Goal: Task Accomplishment & Management: Complete application form

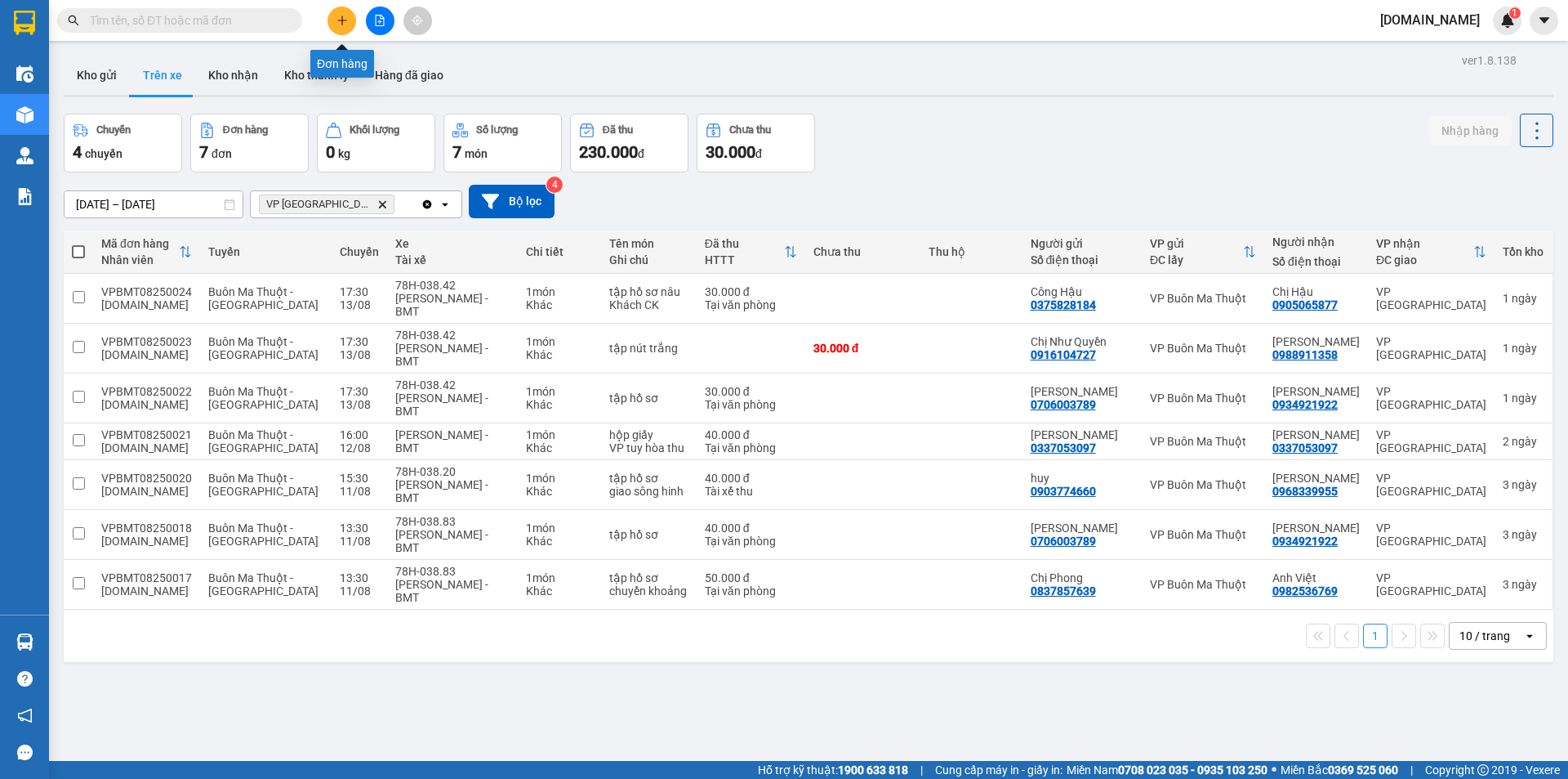
click at [338, 19] on icon "plus" at bounding box center [342, 20] width 12 height 12
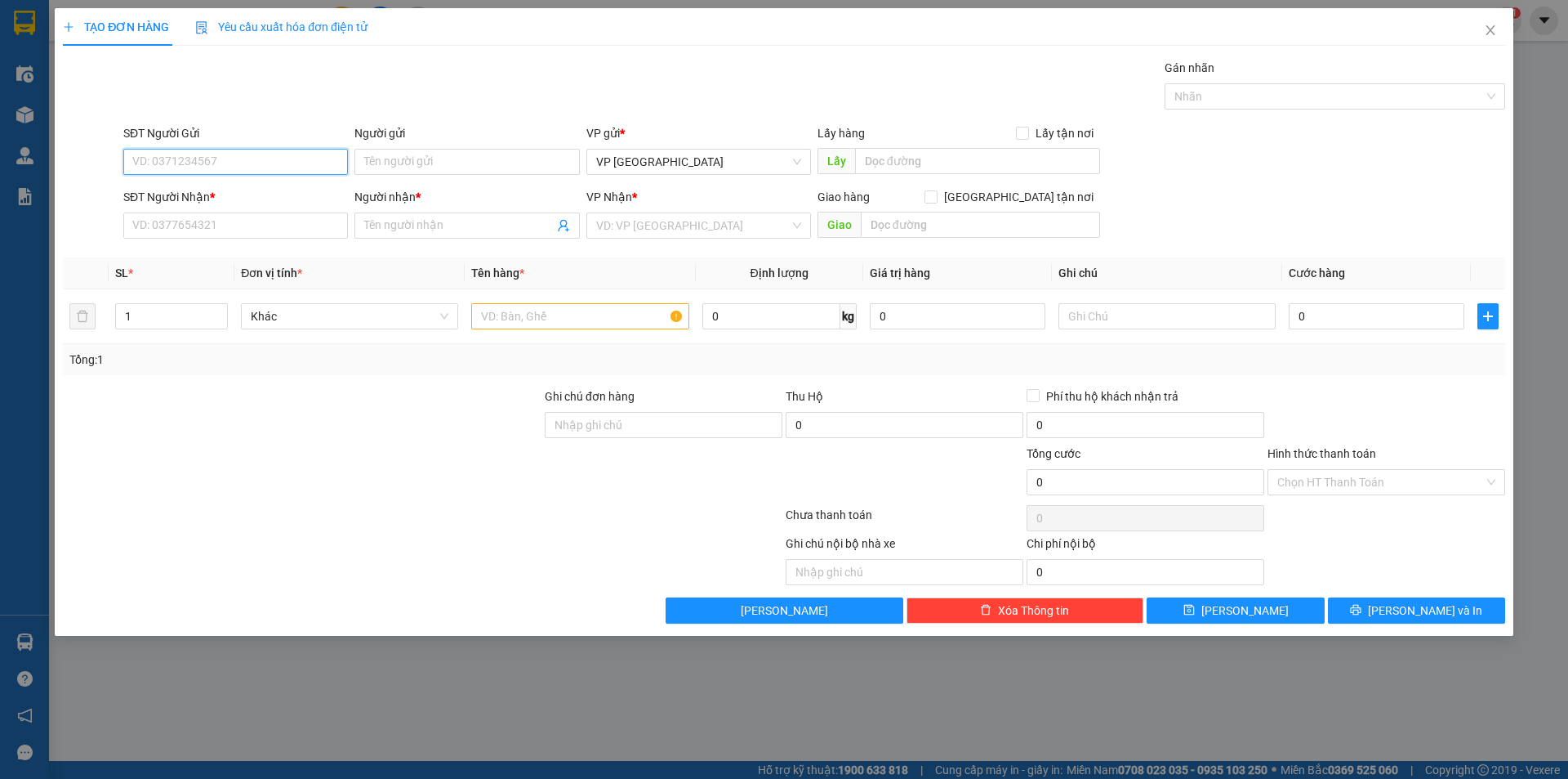
click at [174, 161] on input "SĐT Người Gửi" at bounding box center [235, 162] width 225 height 26
type input "0982050509"
click at [369, 162] on input "Người gửi" at bounding box center [466, 162] width 225 height 26
type input "[PERSON_NAME]"
click at [172, 225] on input "SĐT Người Nhận *" at bounding box center [235, 226] width 225 height 26
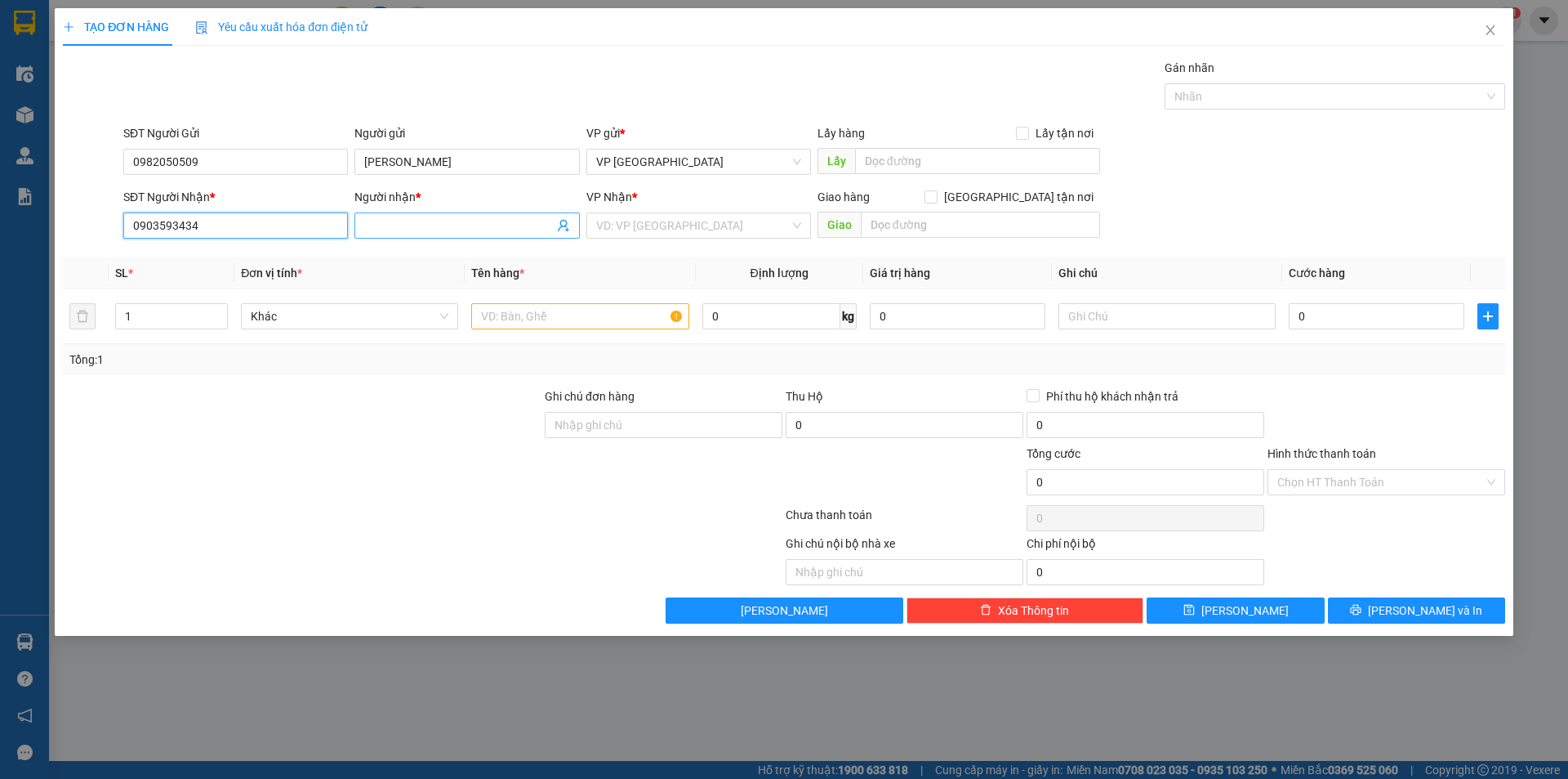
type input "0903593434"
click at [432, 219] on input "Người nhận *" at bounding box center [458, 226] width 189 height 18
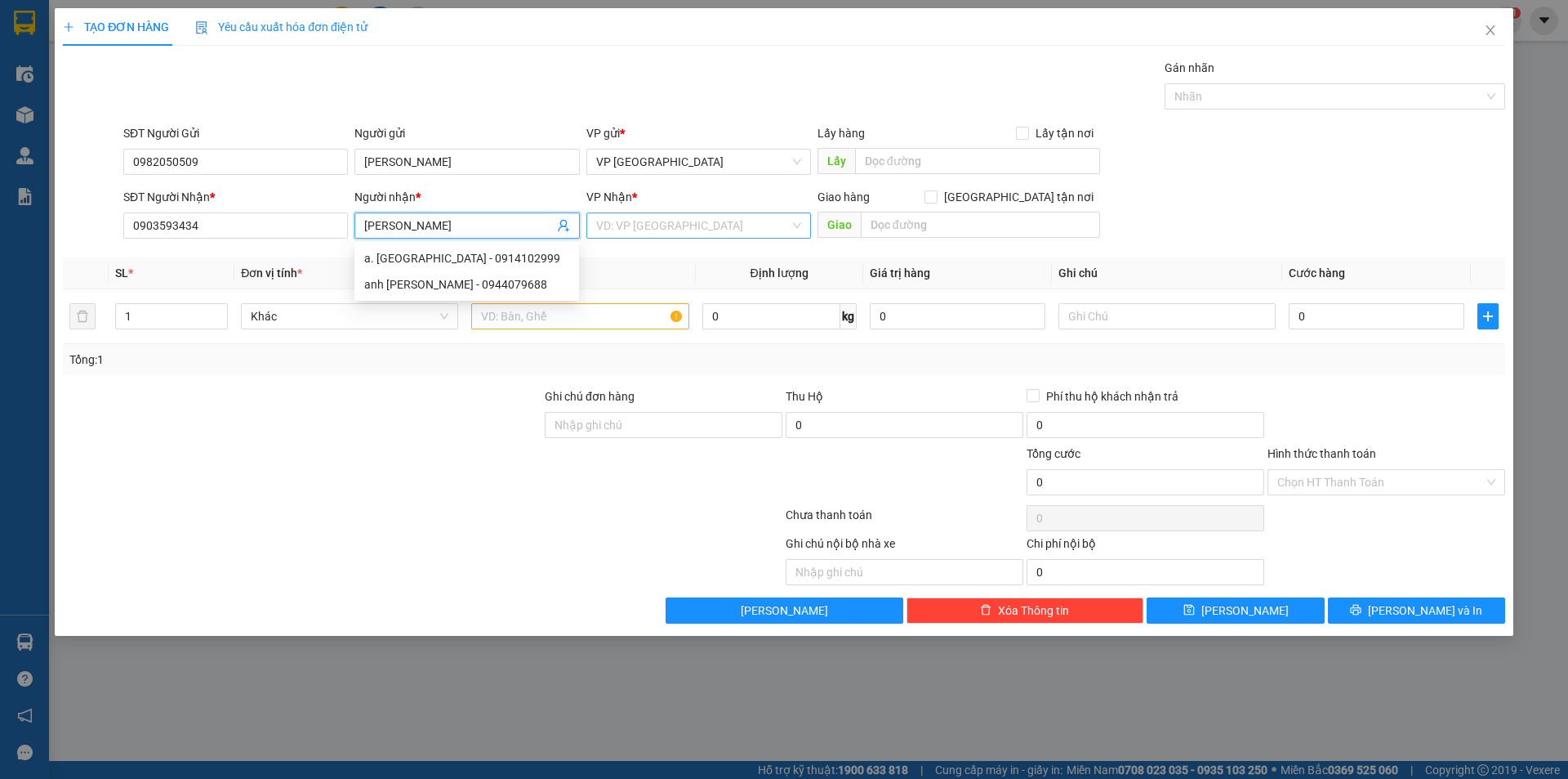
type input "[PERSON_NAME]"
click at [696, 232] on input "search" at bounding box center [693, 226] width 193 height 25
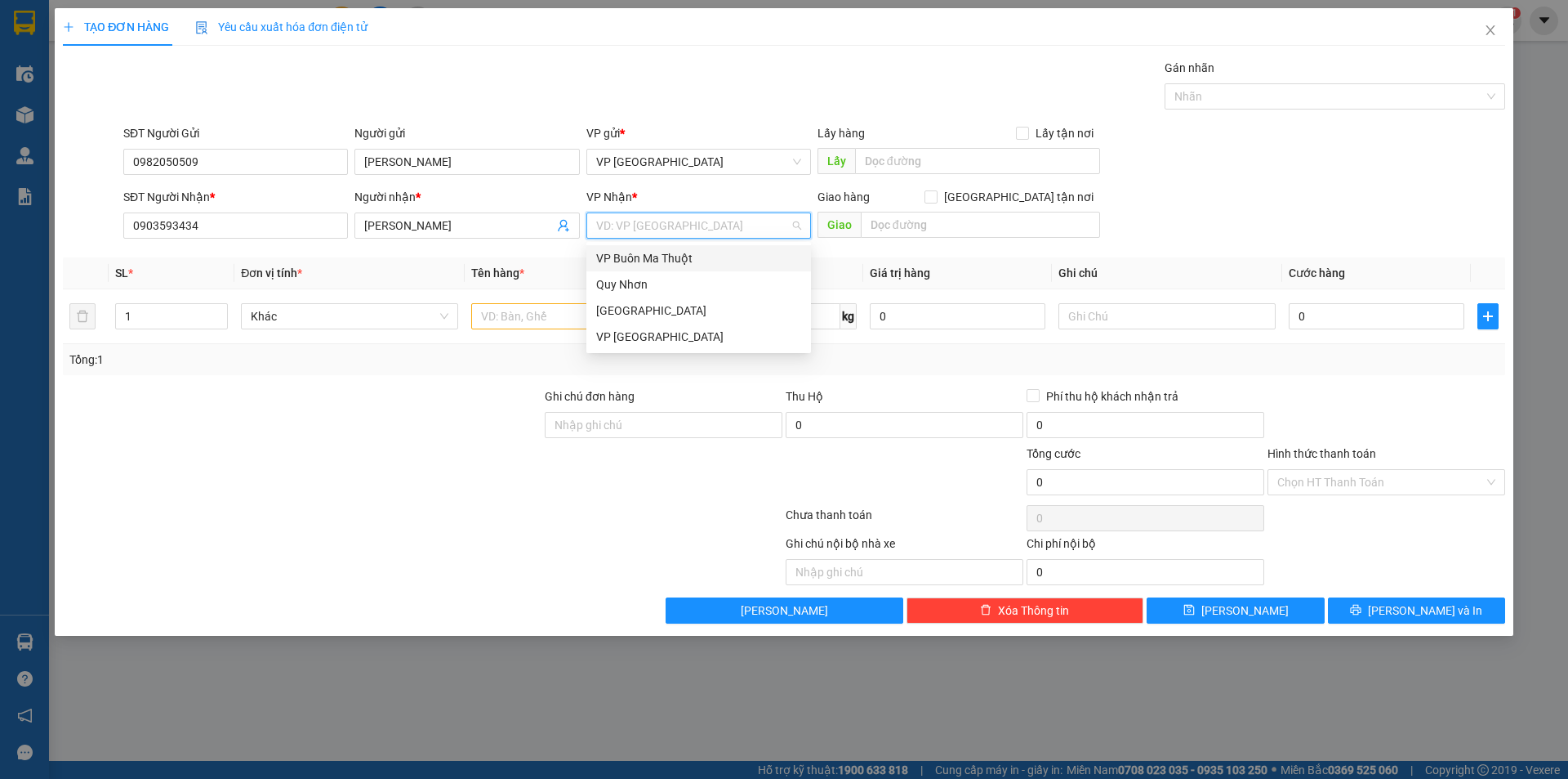
click at [684, 259] on div "VP Buôn Ma Thuột" at bounding box center [698, 258] width 205 height 18
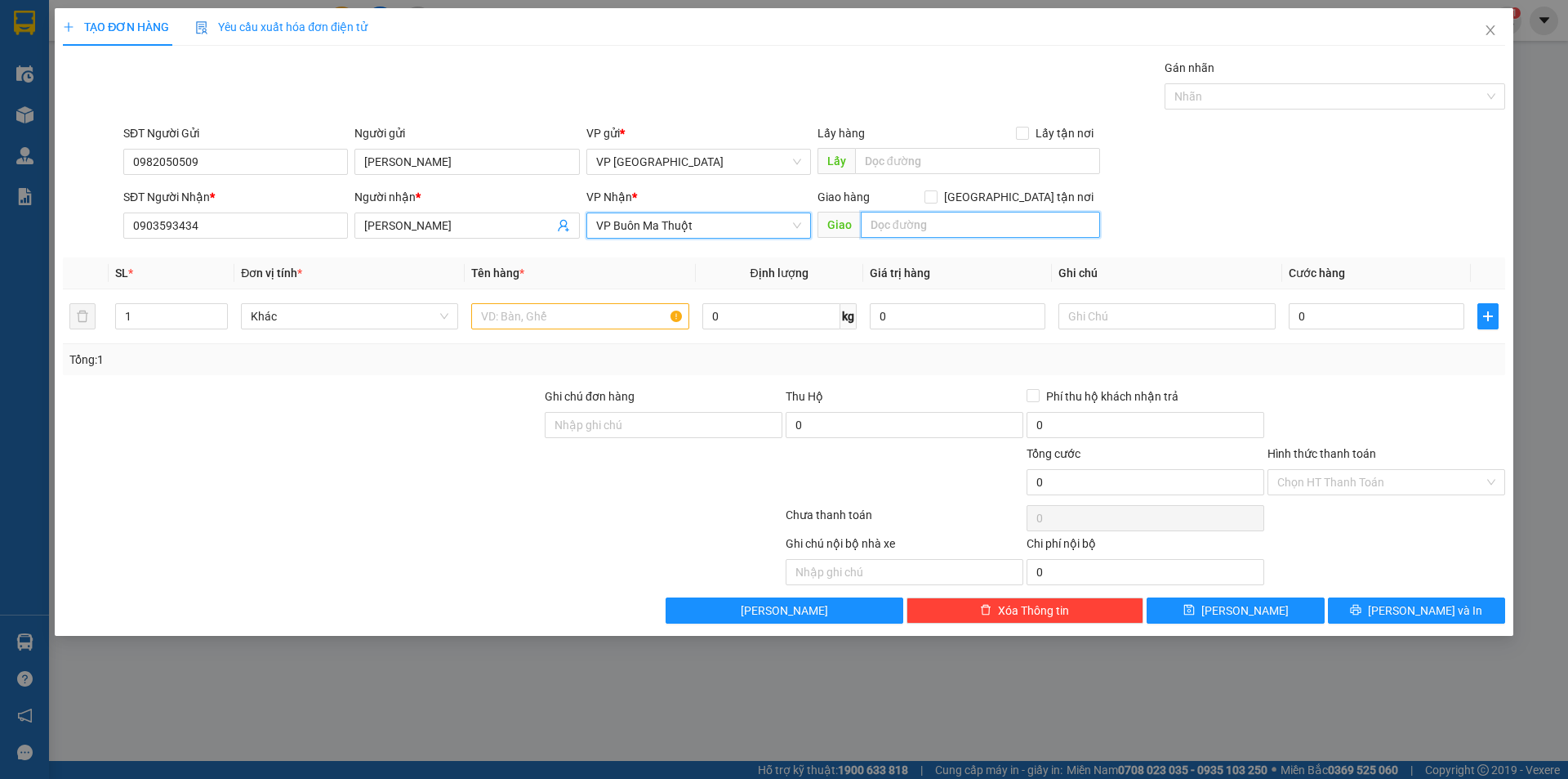
click at [948, 228] on input "text" at bounding box center [980, 225] width 239 height 26
click at [936, 196] on input "[GEOGRAPHIC_DATA] tận nơi" at bounding box center [930, 195] width 12 height 12
checkbox input "true"
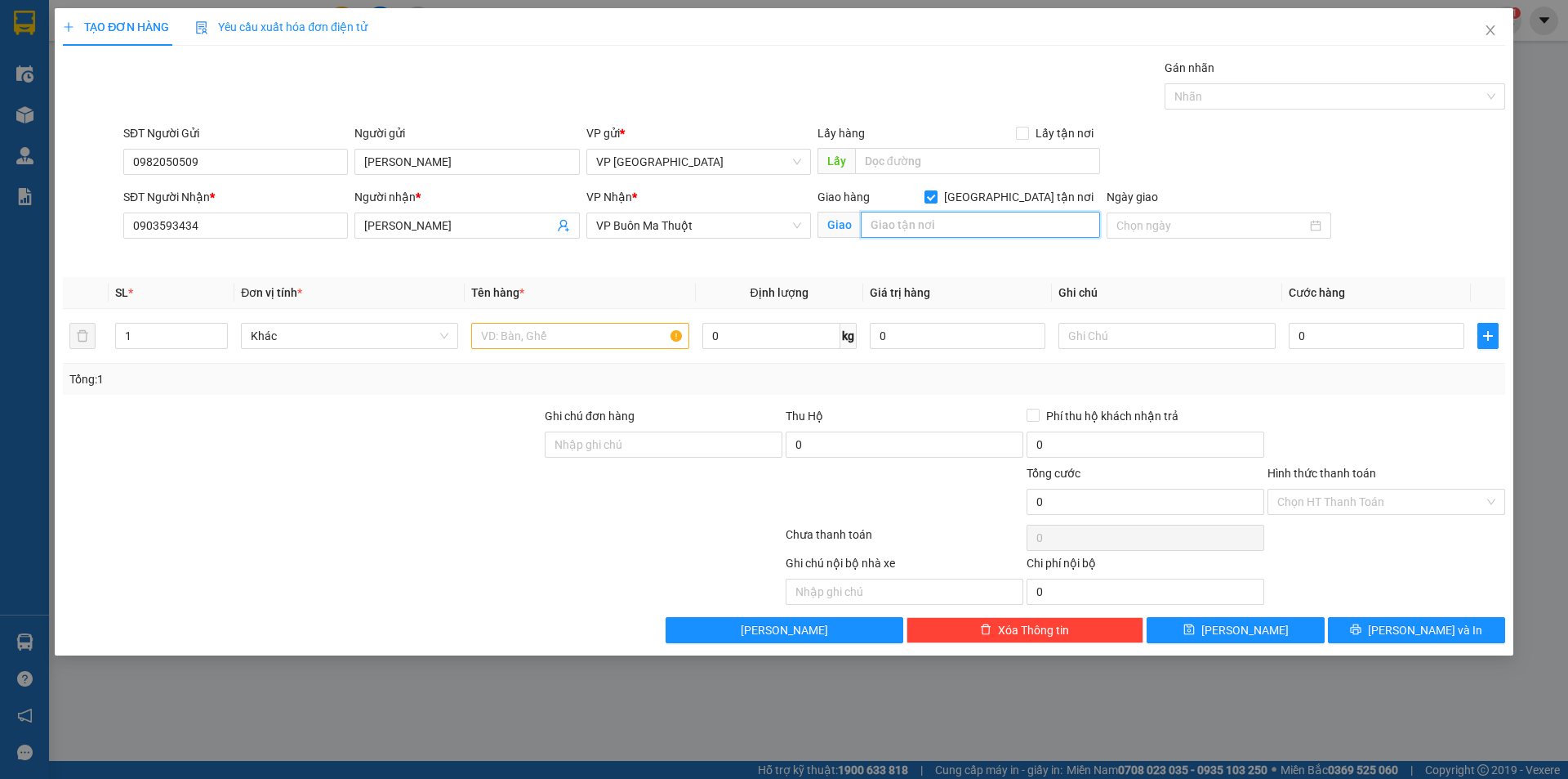
click at [946, 230] on input "text" at bounding box center [980, 225] width 239 height 26
type input "50 lý tự trọng"
click at [1238, 227] on input "Ngày giao" at bounding box center [1211, 226] width 190 height 18
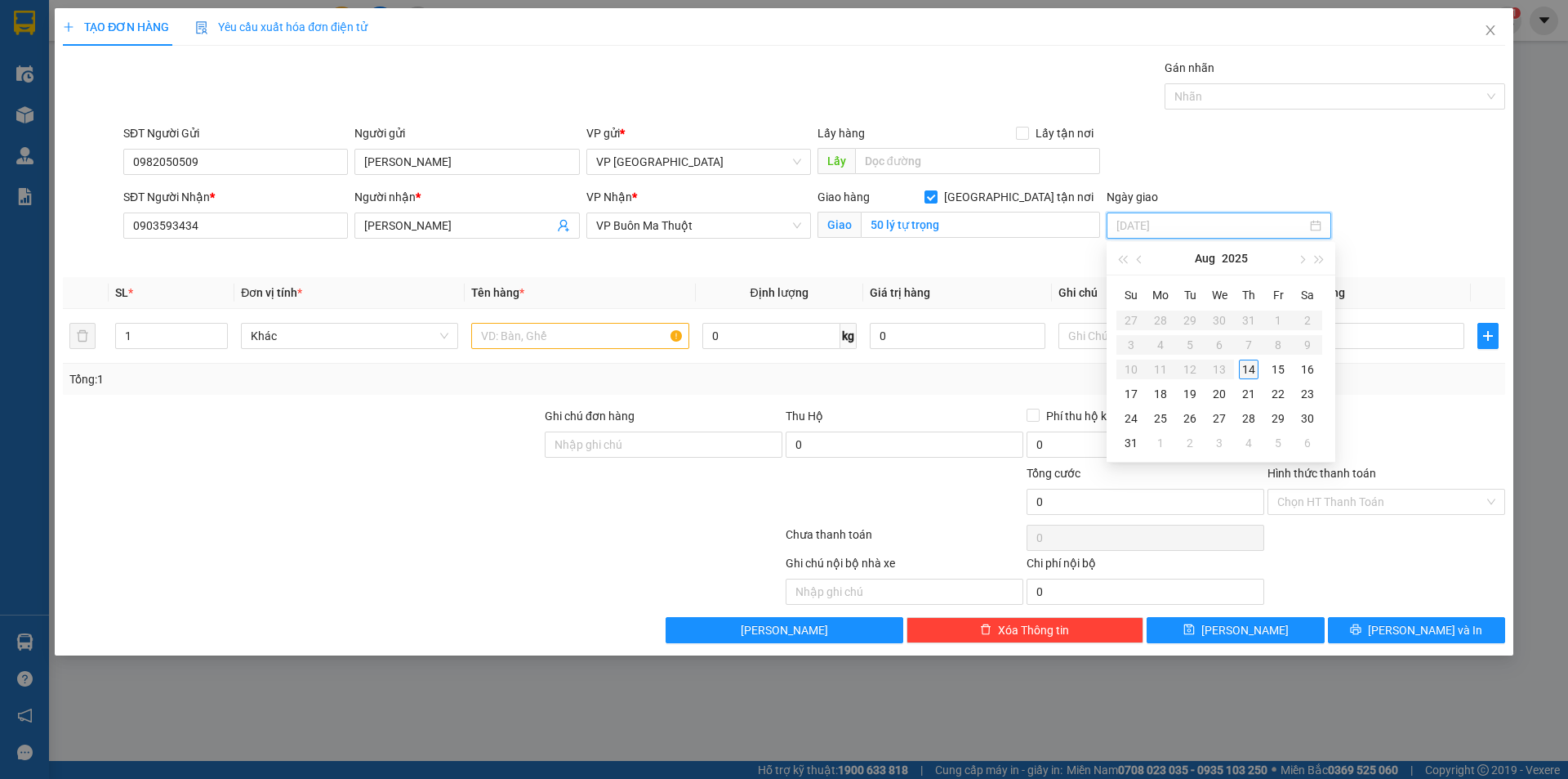
type input "[DATE]"
click at [1251, 370] on div "14" at bounding box center [1248, 369] width 19 height 19
click at [1332, 336] on input "0" at bounding box center [1376, 335] width 175 height 26
click at [586, 336] on input "text" at bounding box center [580, 335] width 217 height 26
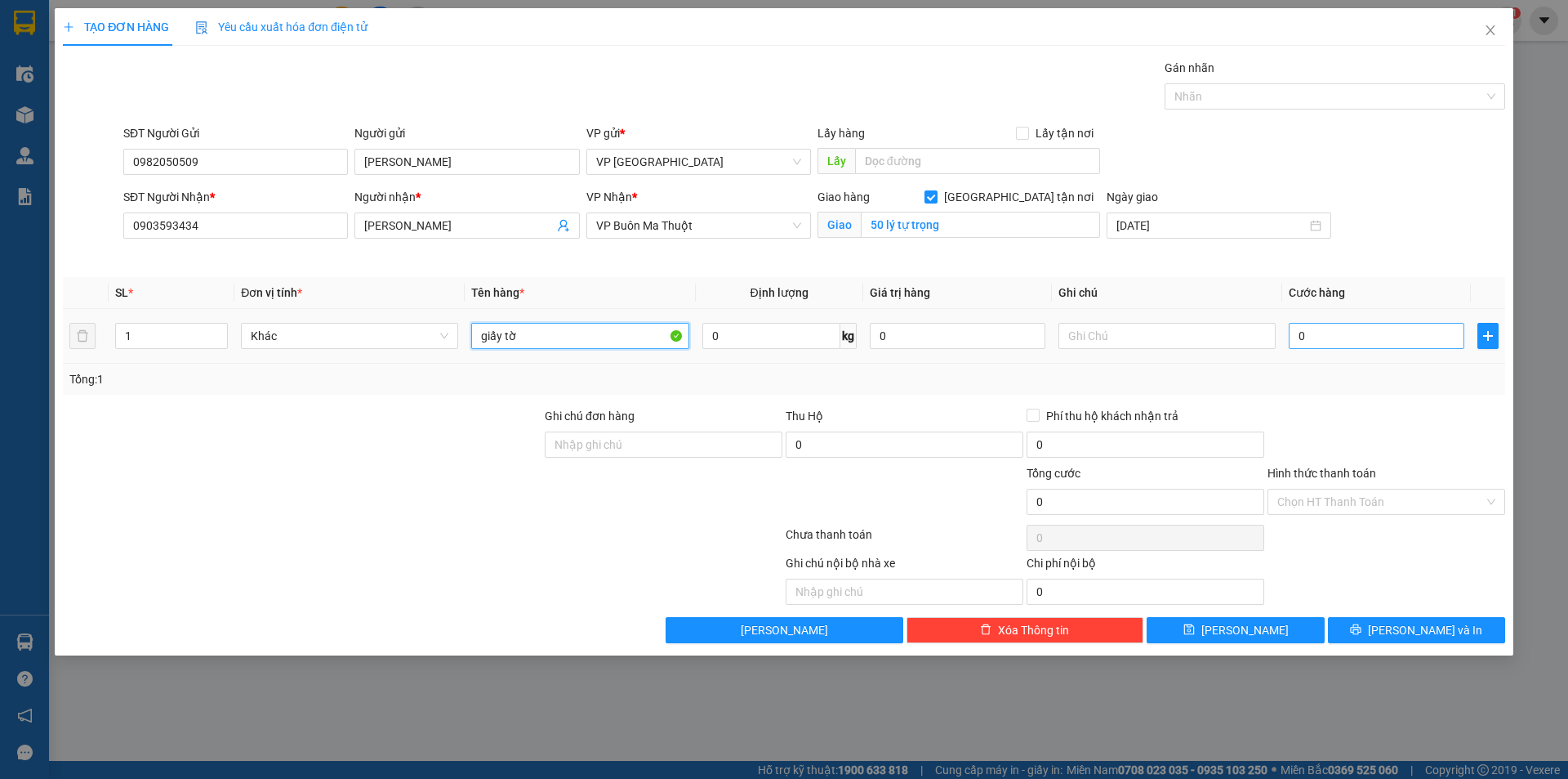
type input "giấy tờ"
click at [1321, 336] on input "0" at bounding box center [1376, 335] width 175 height 26
type input "1"
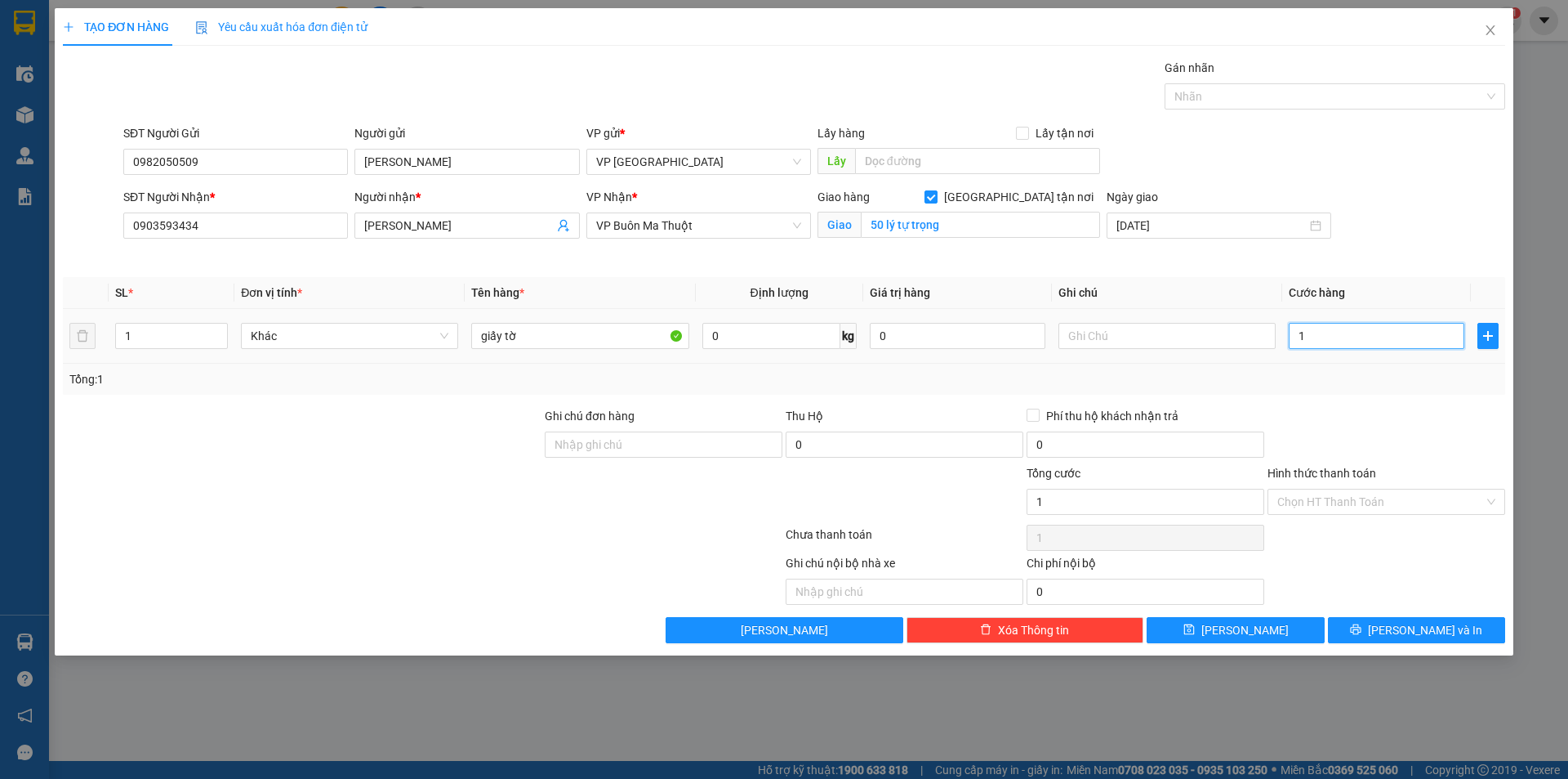
type input "12"
type input "120"
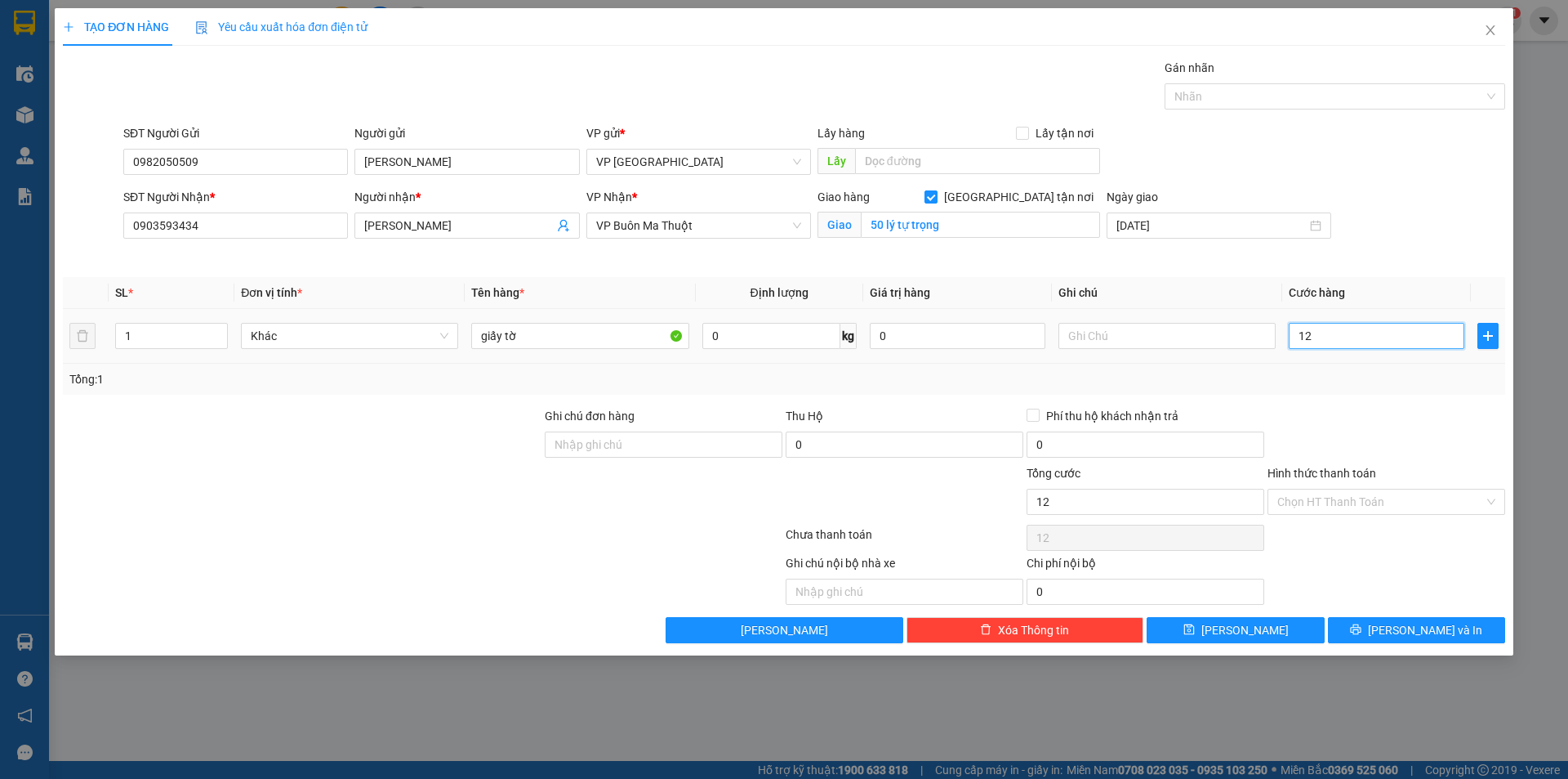
type input "120"
type input "1.200"
type input "12.000"
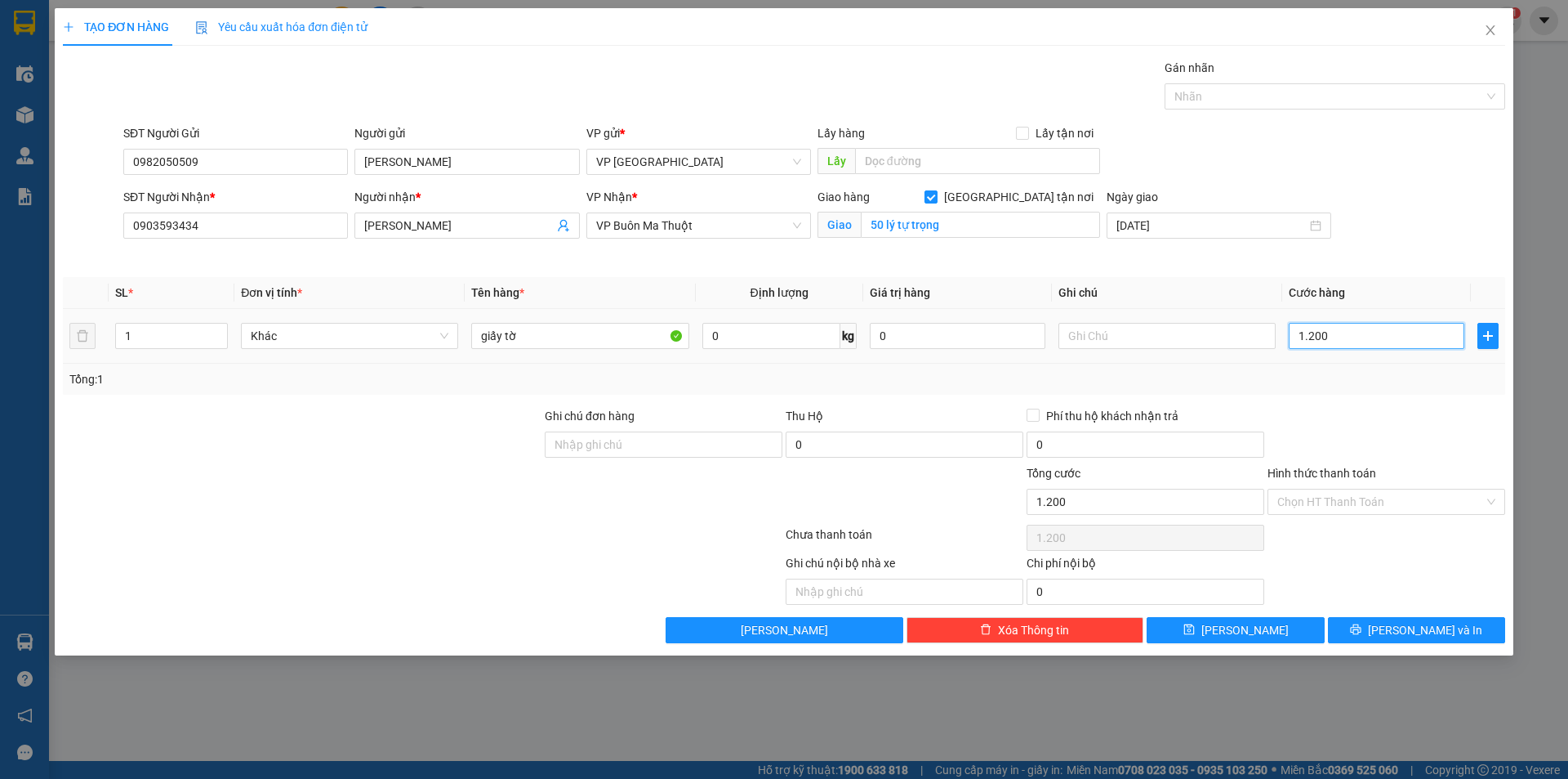
type input "12.000"
type input "120.000"
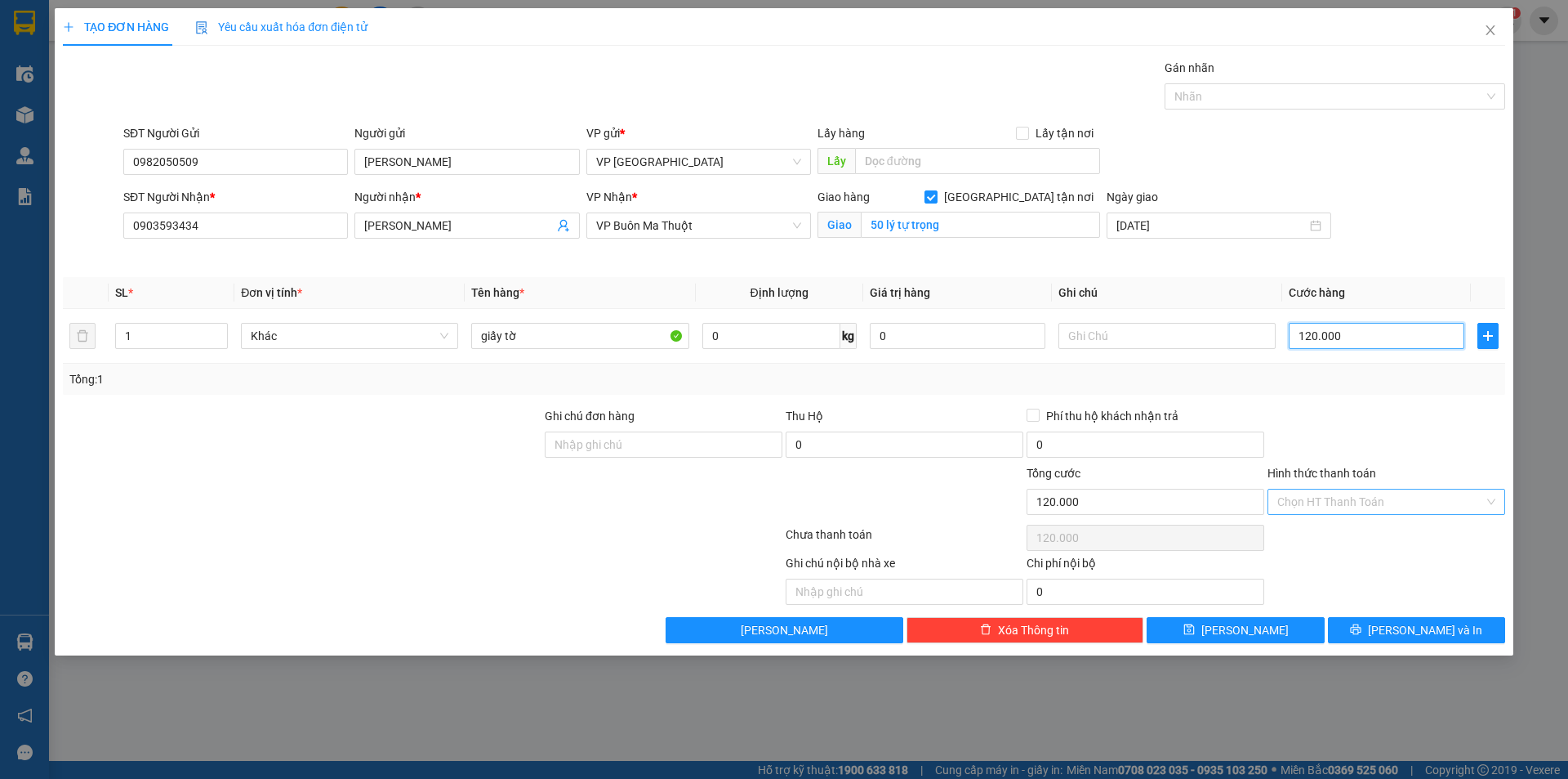
type input "120.000"
click at [1310, 495] on input "Hình thức thanh toán" at bounding box center [1380, 501] width 206 height 25
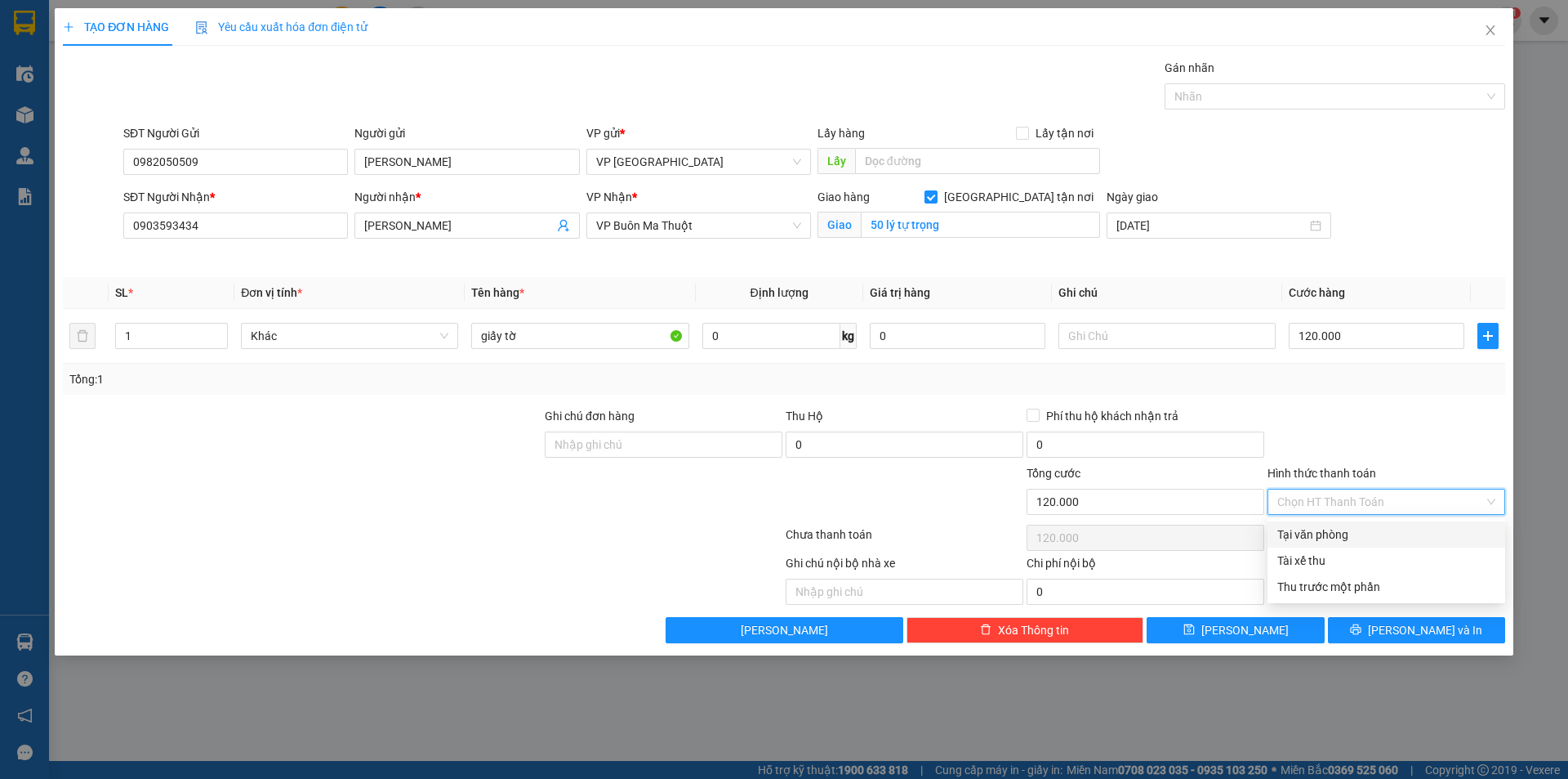
click at [1319, 535] on div "Tại văn phòng" at bounding box center [1385, 534] width 218 height 18
type input "0"
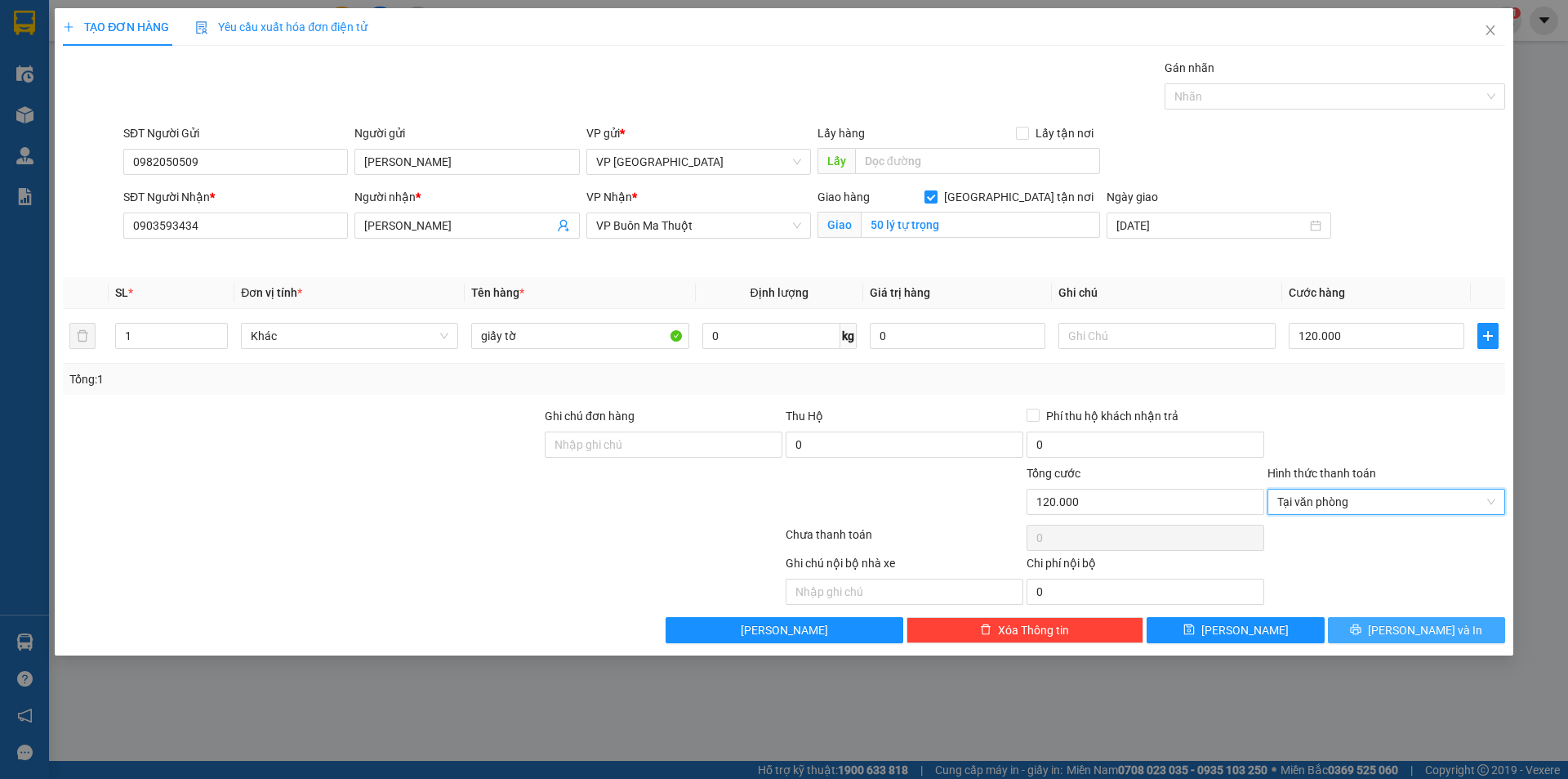
click at [1370, 621] on button "[PERSON_NAME] và In" at bounding box center [1416, 629] width 177 height 26
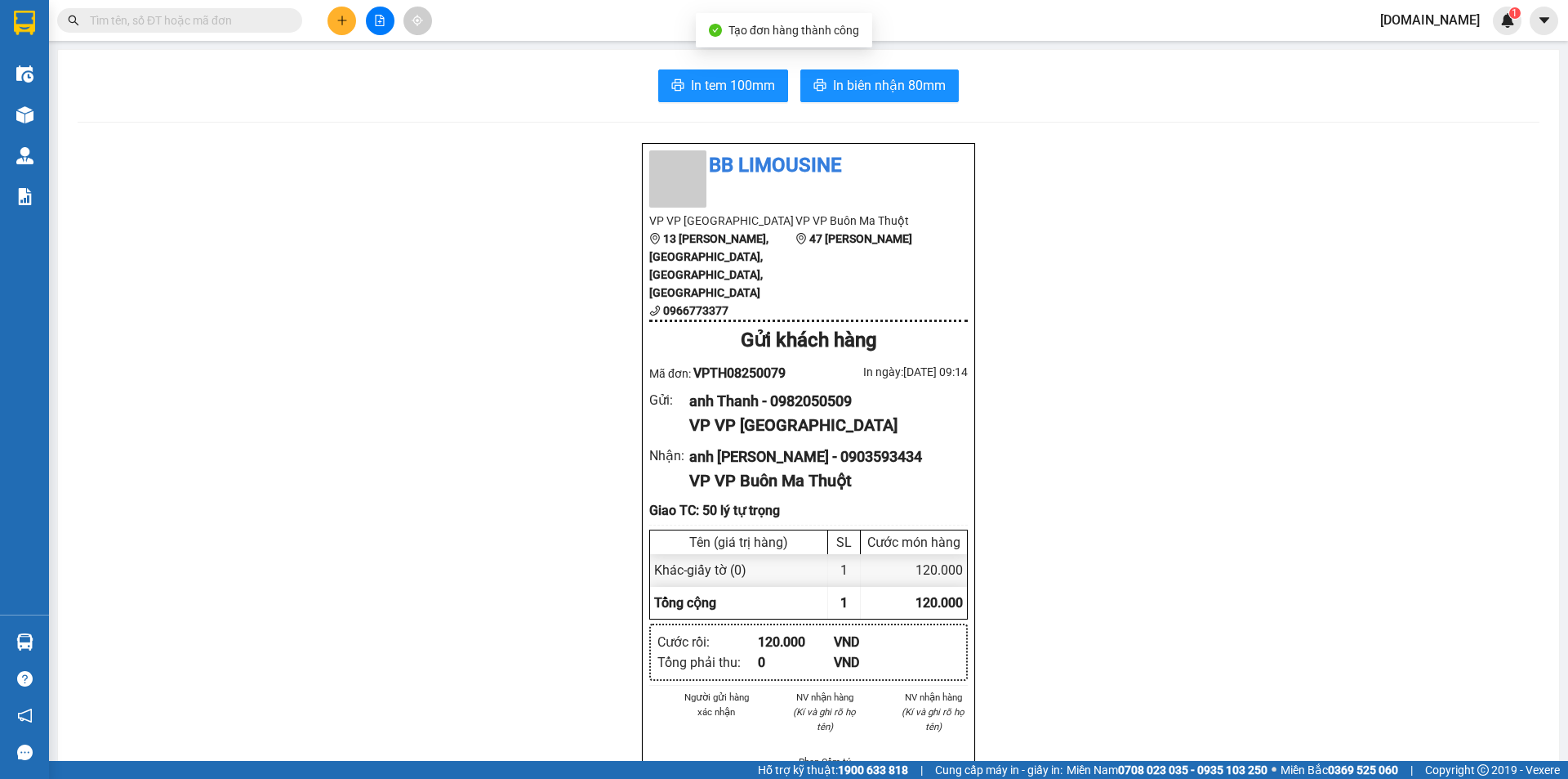
click at [935, 68] on div "In tem 100mm In biên nhận 80mm BB Limousine VP VP Tuy Hòa [STREET_ADDRESS][PERS…" at bounding box center [809, 686] width 1500 height 1272
click at [900, 86] on span "In biên nhận 80mm" at bounding box center [889, 85] width 112 height 20
click at [862, 76] on span "In biên nhận 80mm" at bounding box center [889, 85] width 112 height 20
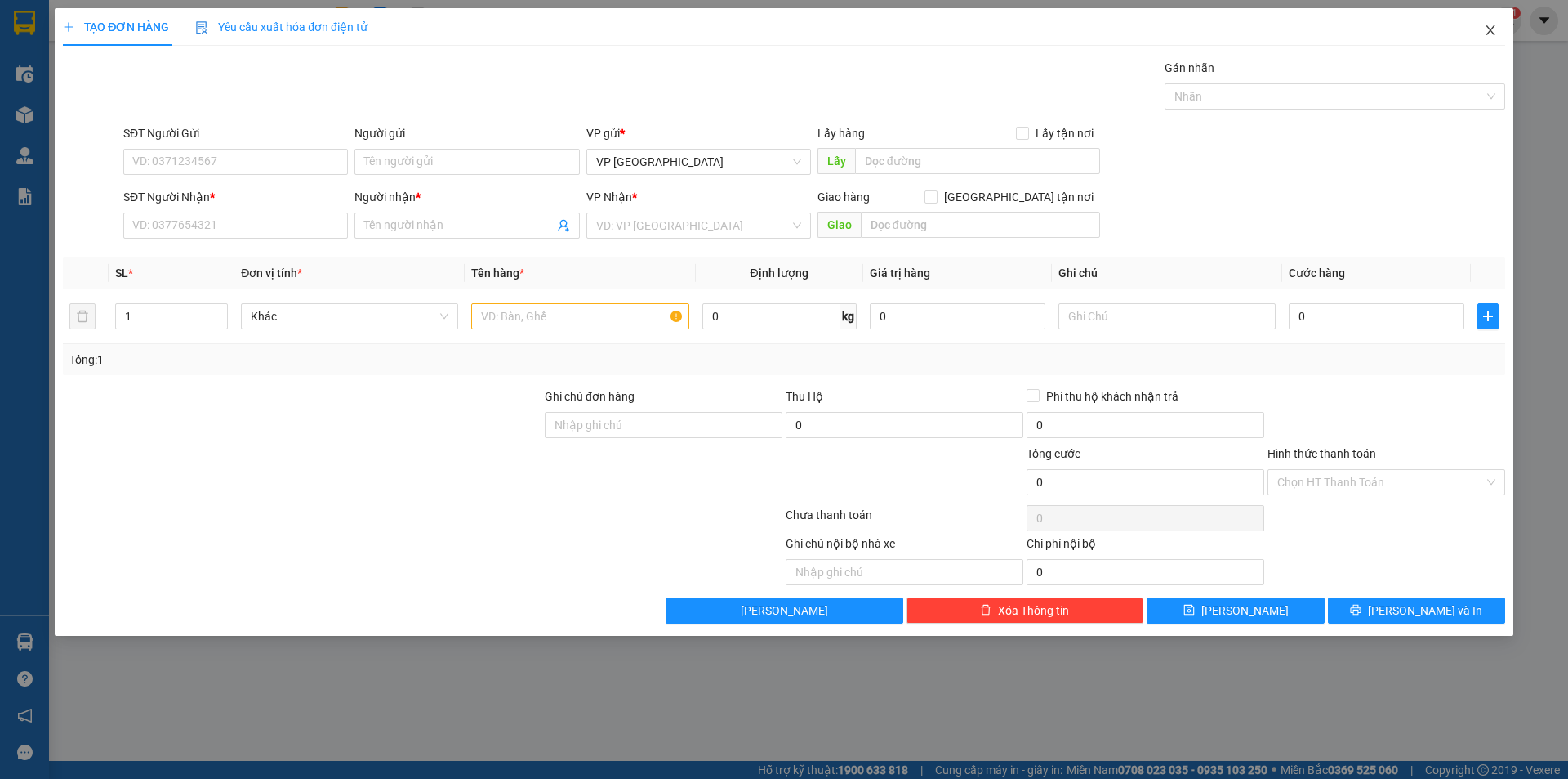
click at [1488, 28] on icon "close" at bounding box center [1490, 30] width 9 height 10
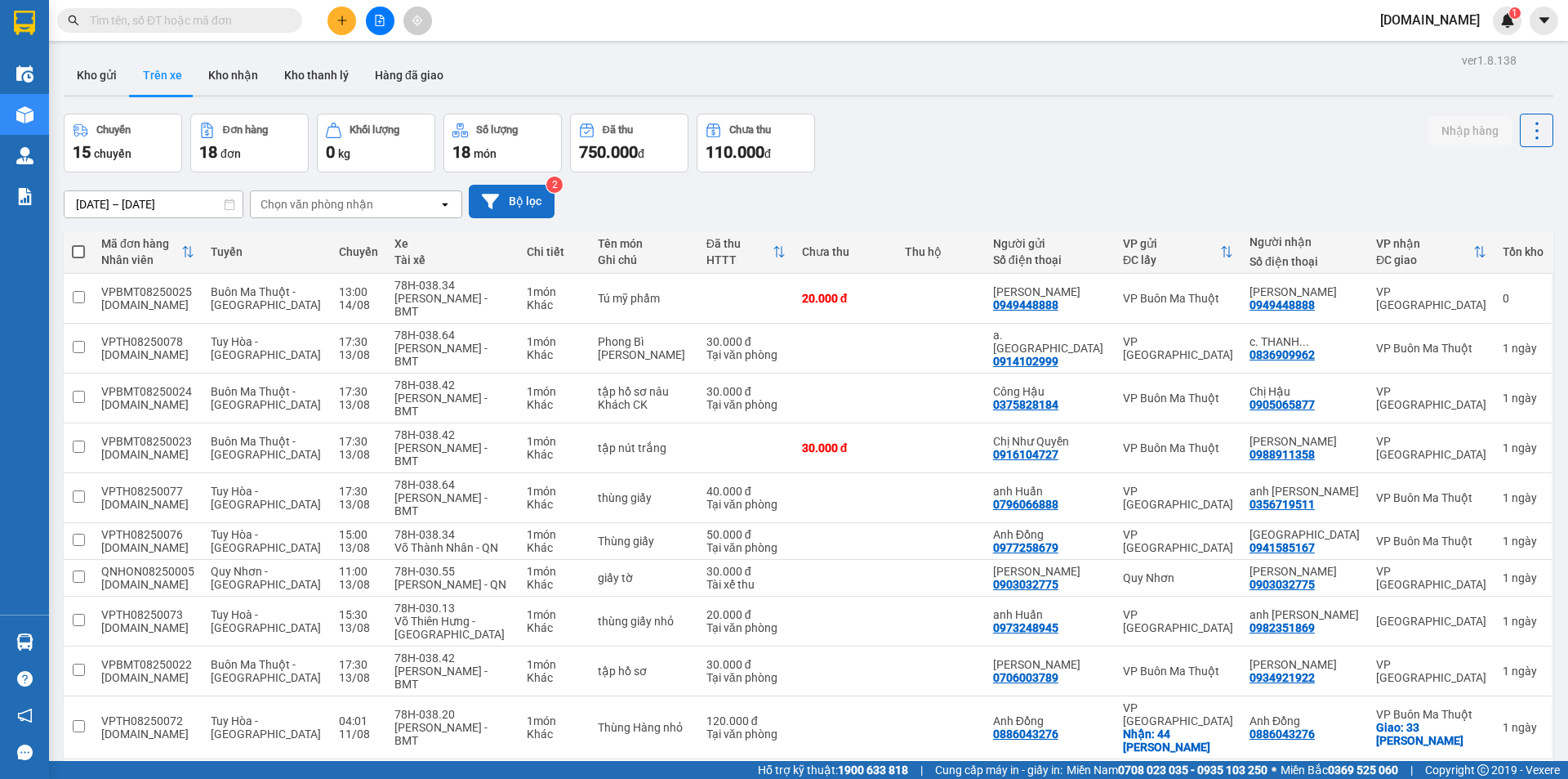
click at [486, 200] on icon at bounding box center [490, 201] width 17 height 15
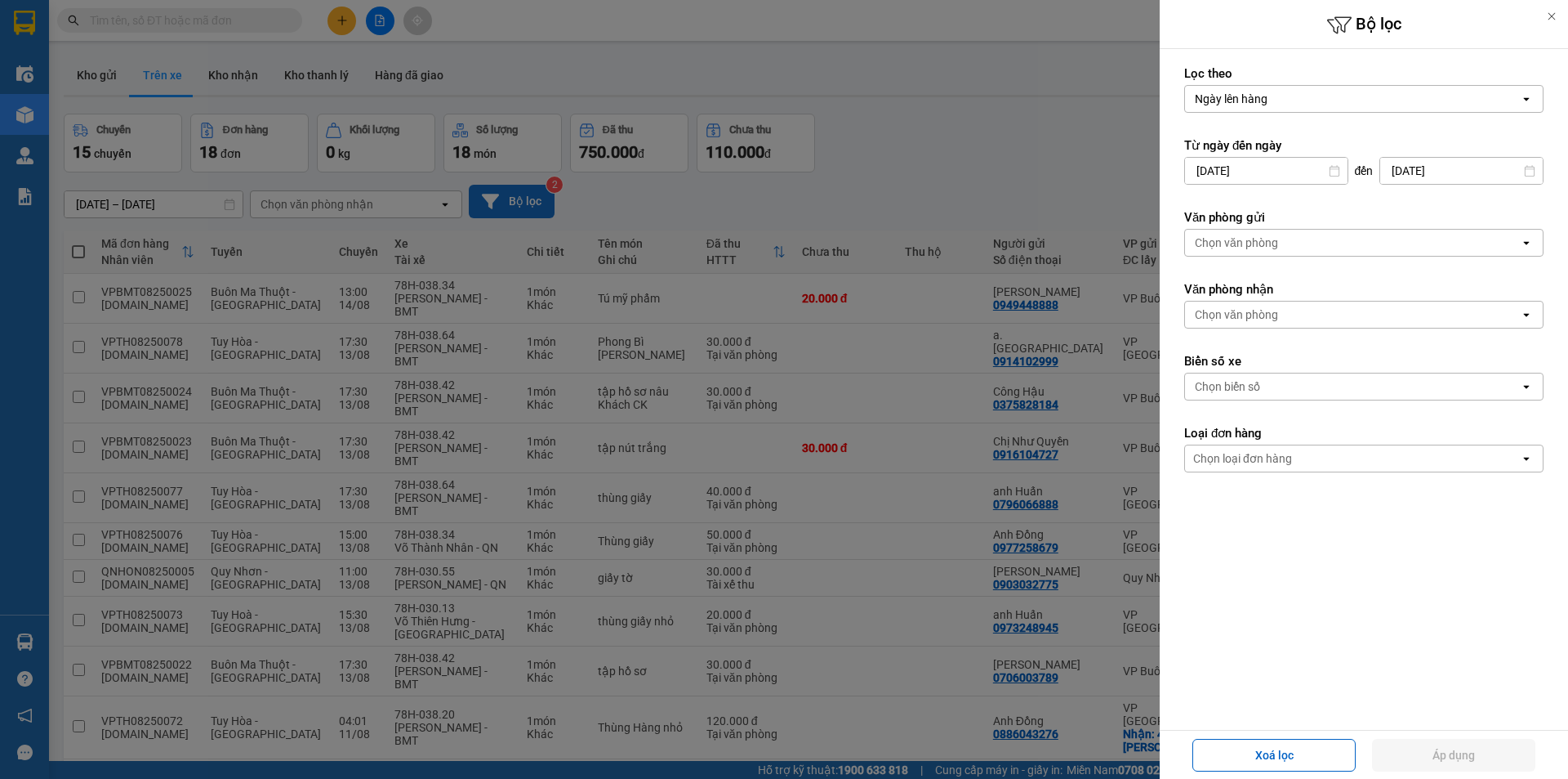
click at [1197, 242] on div "Chọn văn phòng" at bounding box center [1236, 243] width 83 height 16
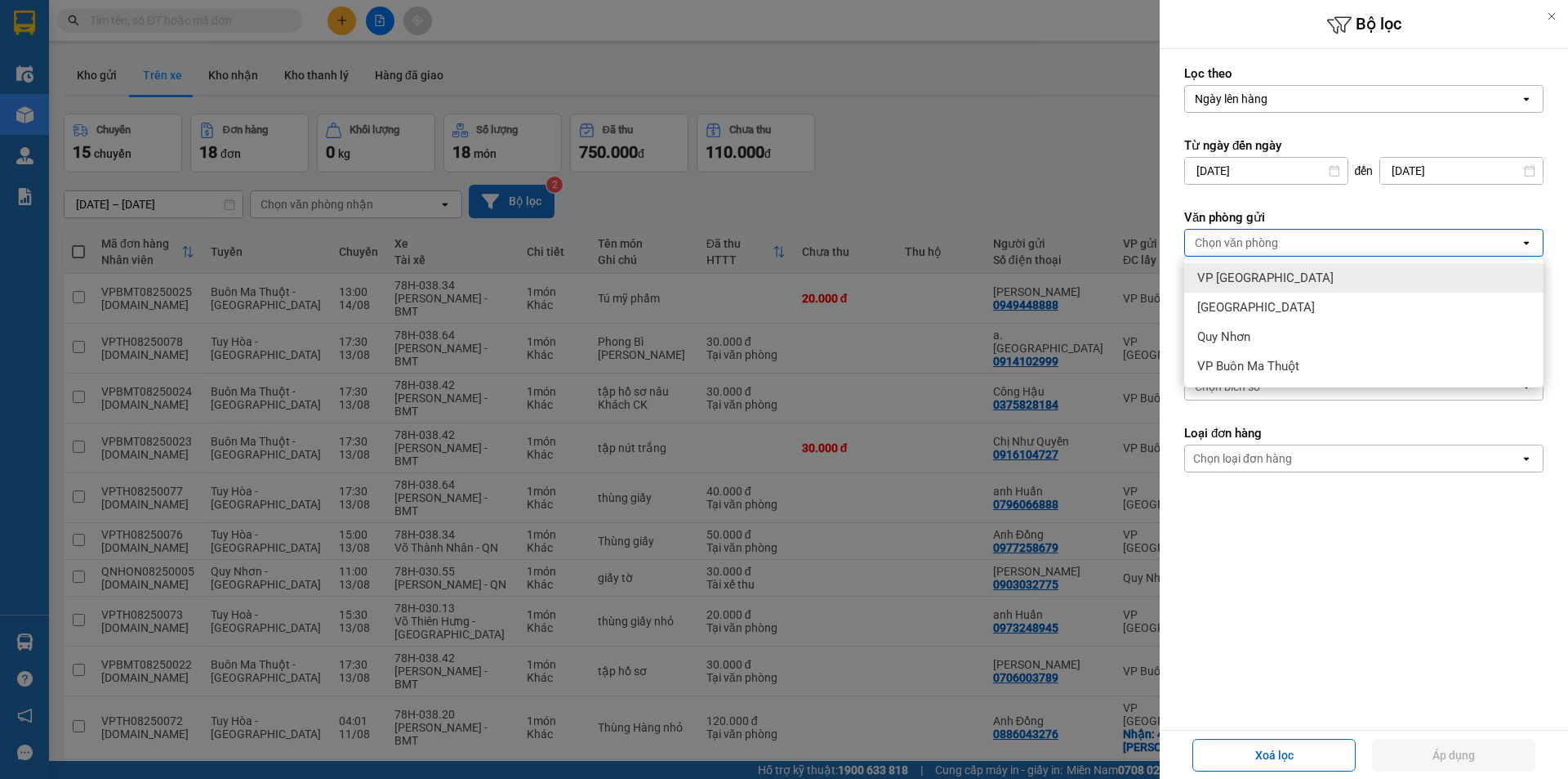
click at [99, 74] on div at bounding box center [784, 389] width 1568 height 779
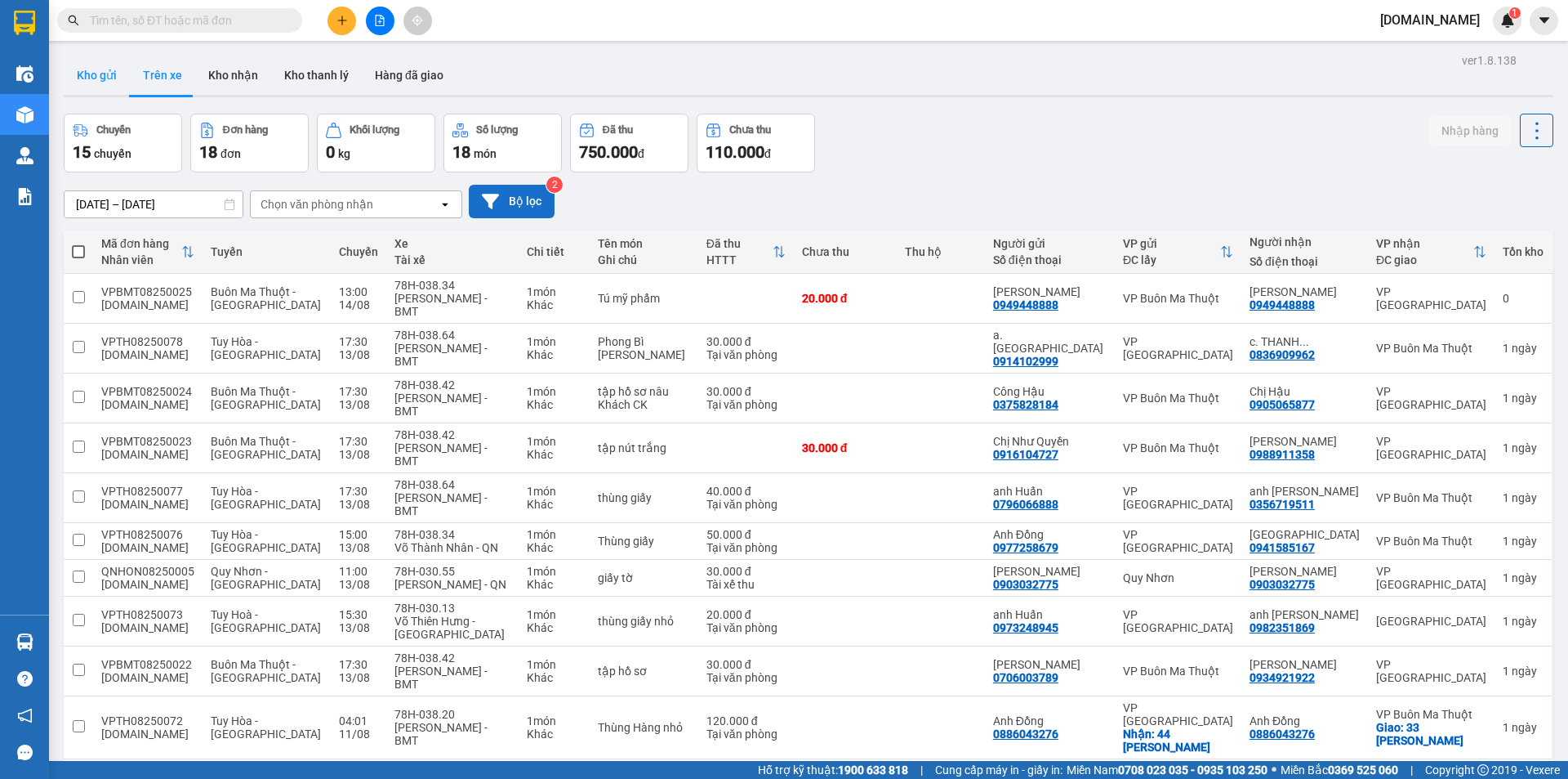
click at [105, 76] on button "Kho gửi" at bounding box center [97, 75] width 66 height 39
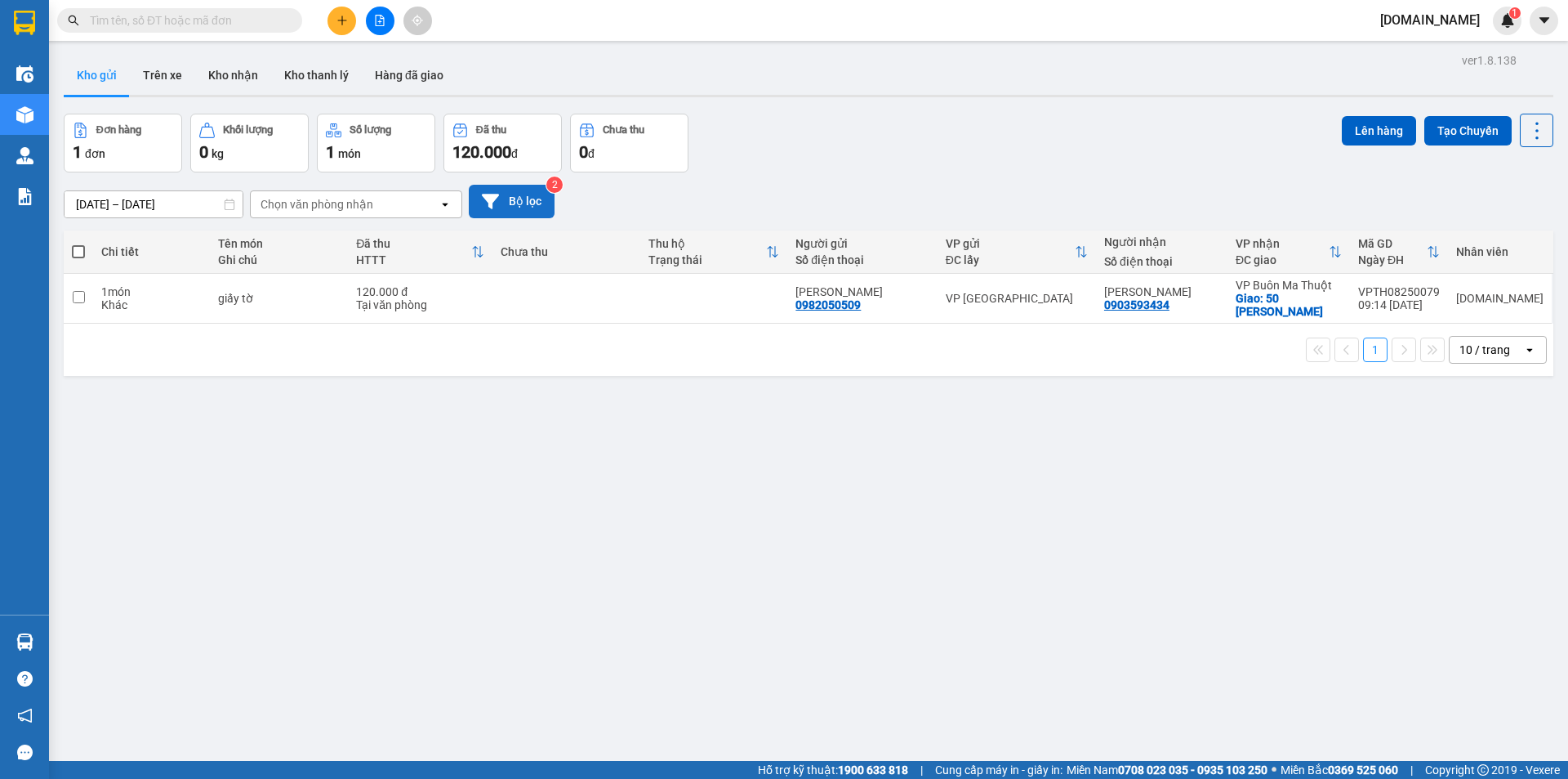
click at [498, 190] on button "Bộ lọc" at bounding box center [512, 201] width 86 height 34
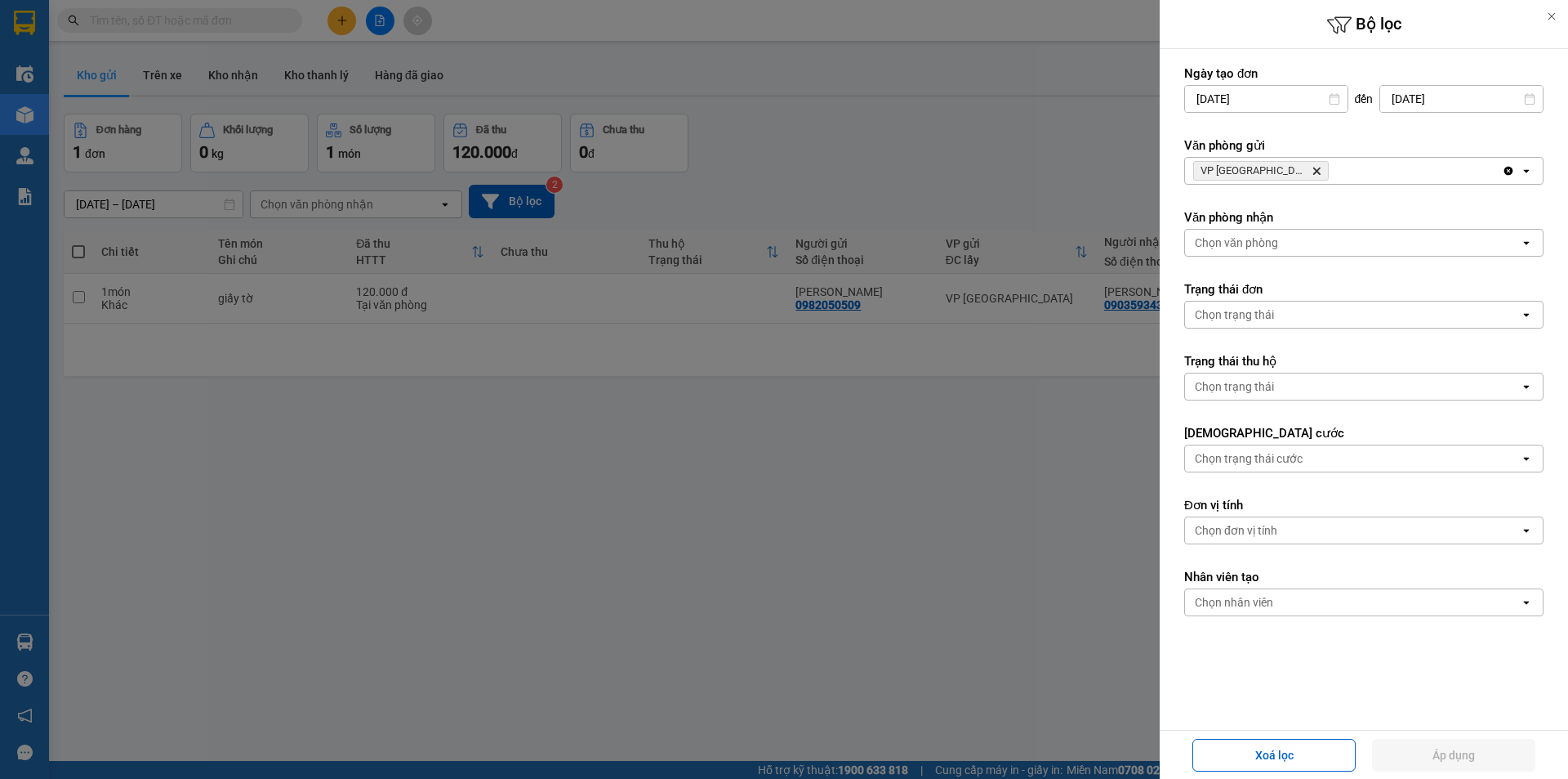
click at [1222, 245] on div "Chọn văn phòng" at bounding box center [1236, 243] width 83 height 16
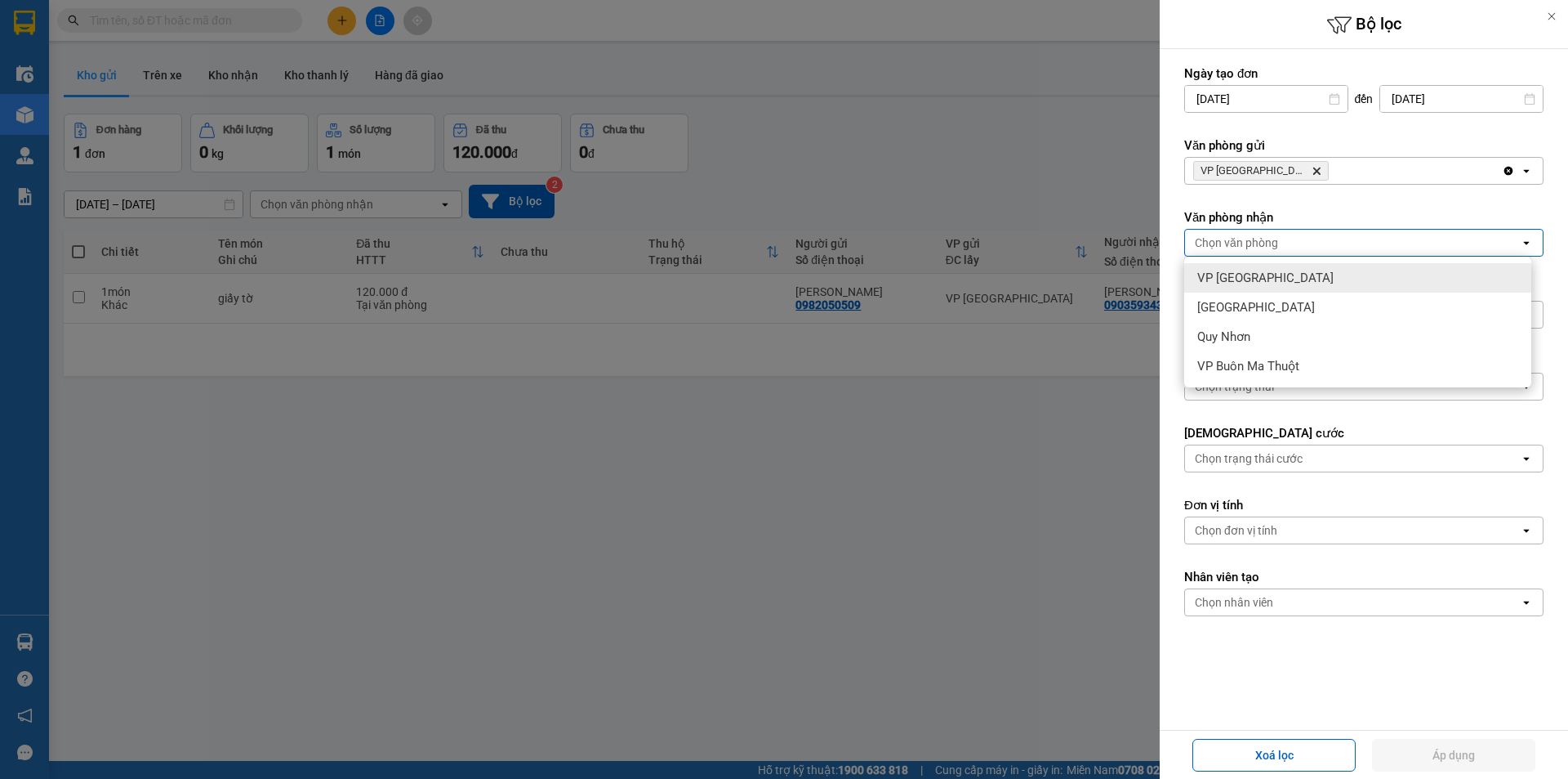
click at [1253, 274] on span "VP [GEOGRAPHIC_DATA]" at bounding box center [1265, 278] width 136 height 16
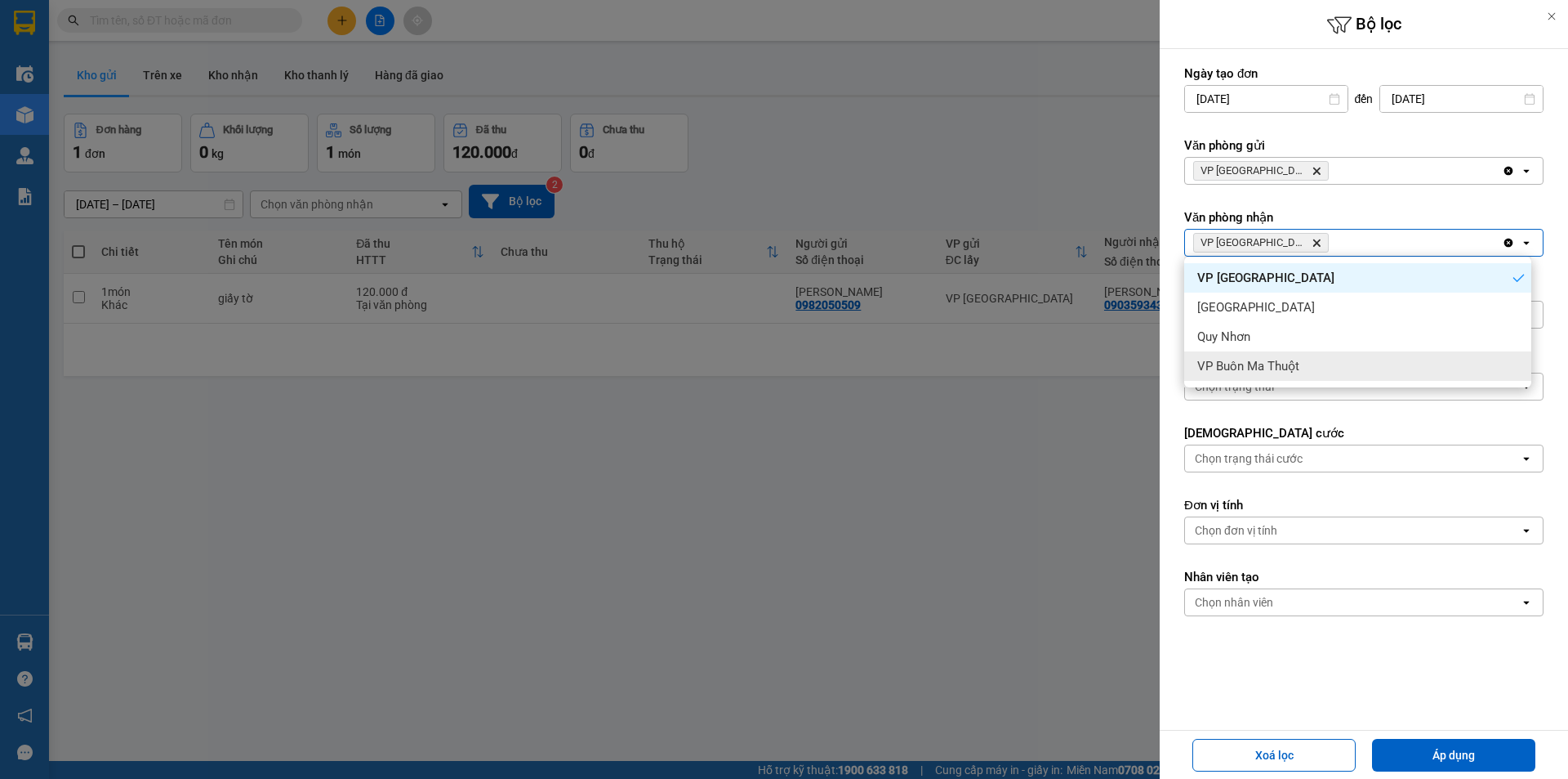
click at [1262, 403] on form "Ngày tạo đơn 12/08/2025 Press the down arrow key to interact with the calendar …" at bounding box center [1364, 390] width 360 height 648
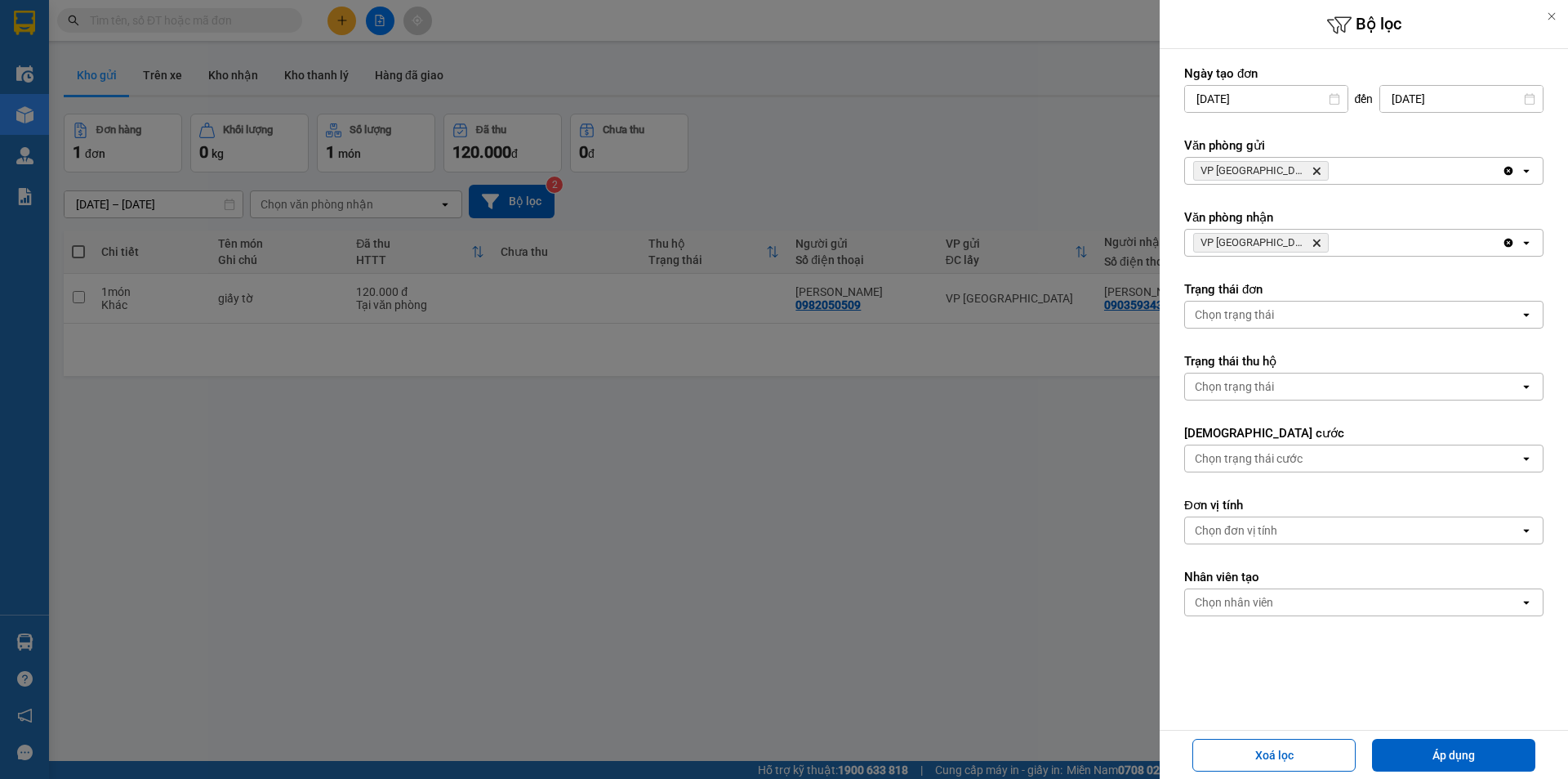
click at [1224, 235] on span "VP Tuy Hòa Delete" at bounding box center [1260, 242] width 136 height 19
click at [1280, 254] on div "VP Tuy Hòa Delete" at bounding box center [1343, 242] width 317 height 26
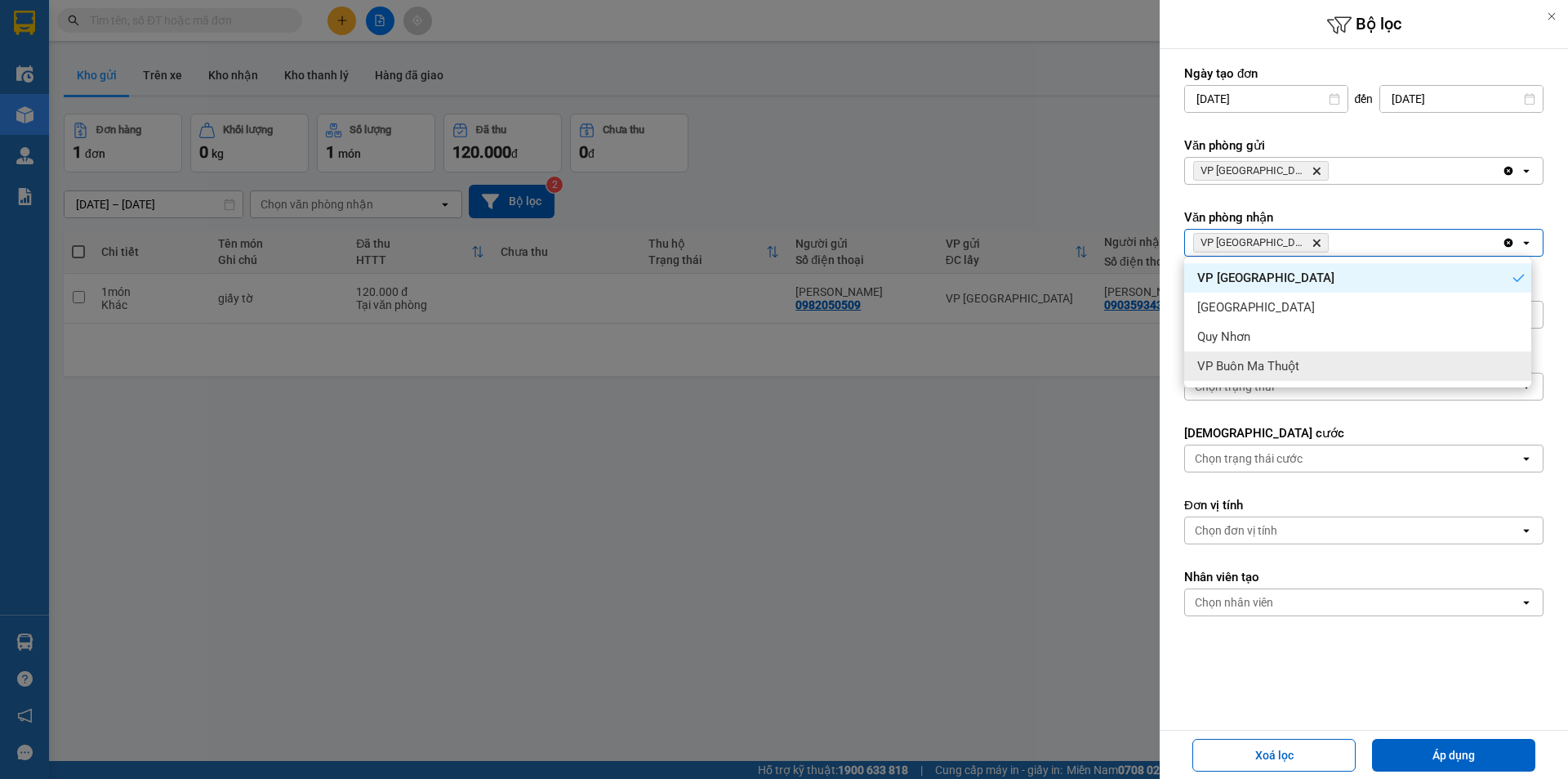
click at [1252, 370] on span "VP Buôn Ma Thuột" at bounding box center [1249, 366] width 102 height 16
click at [1312, 246] on icon "Delete" at bounding box center [1316, 242] width 10 height 10
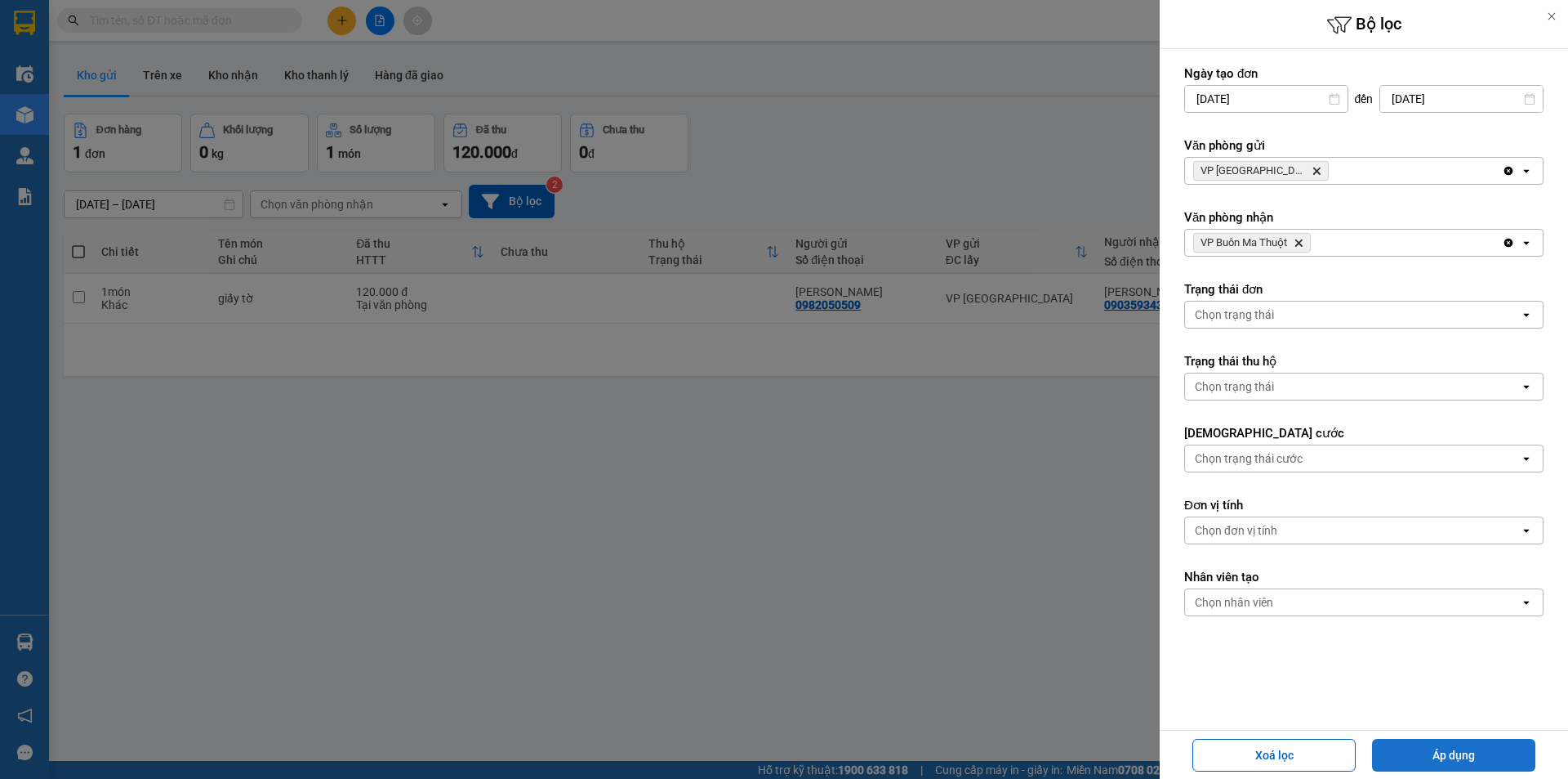
click at [1427, 741] on button "Áp dụng" at bounding box center [1453, 755] width 163 height 33
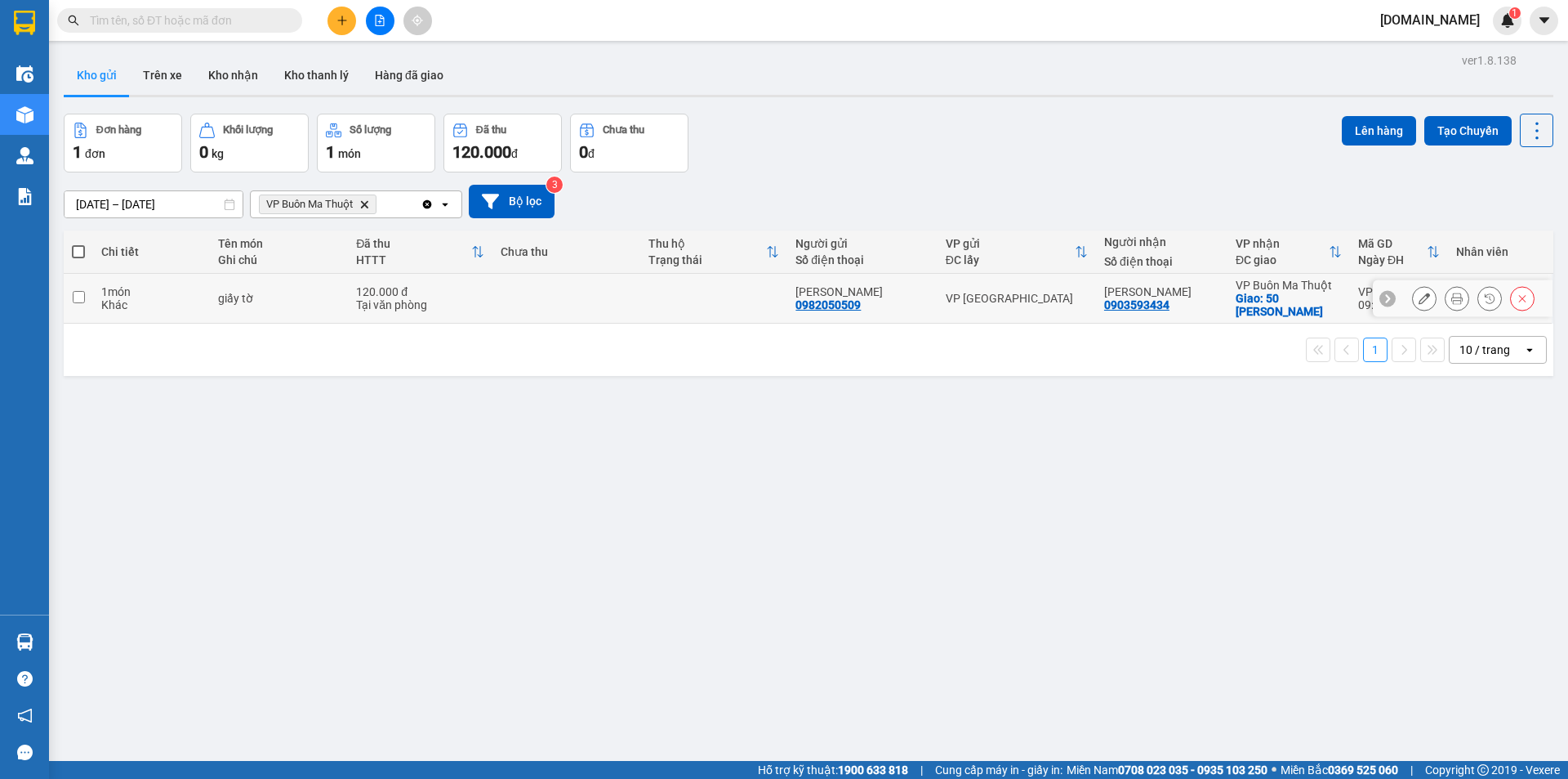
click at [551, 286] on td at bounding box center [566, 299] width 148 height 50
checkbox input "true"
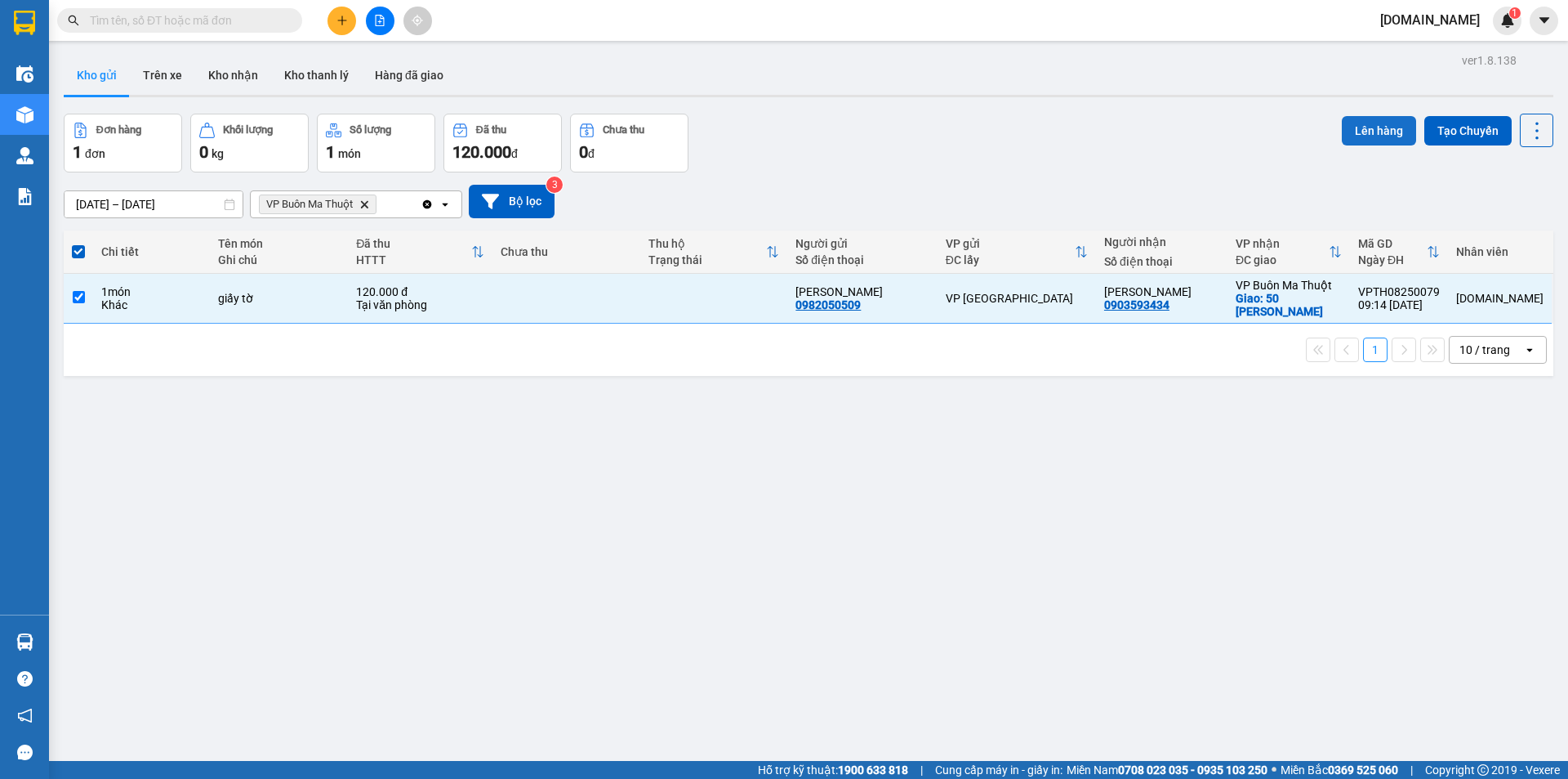
click at [1348, 127] on button "Lên hàng" at bounding box center [1378, 131] width 74 height 29
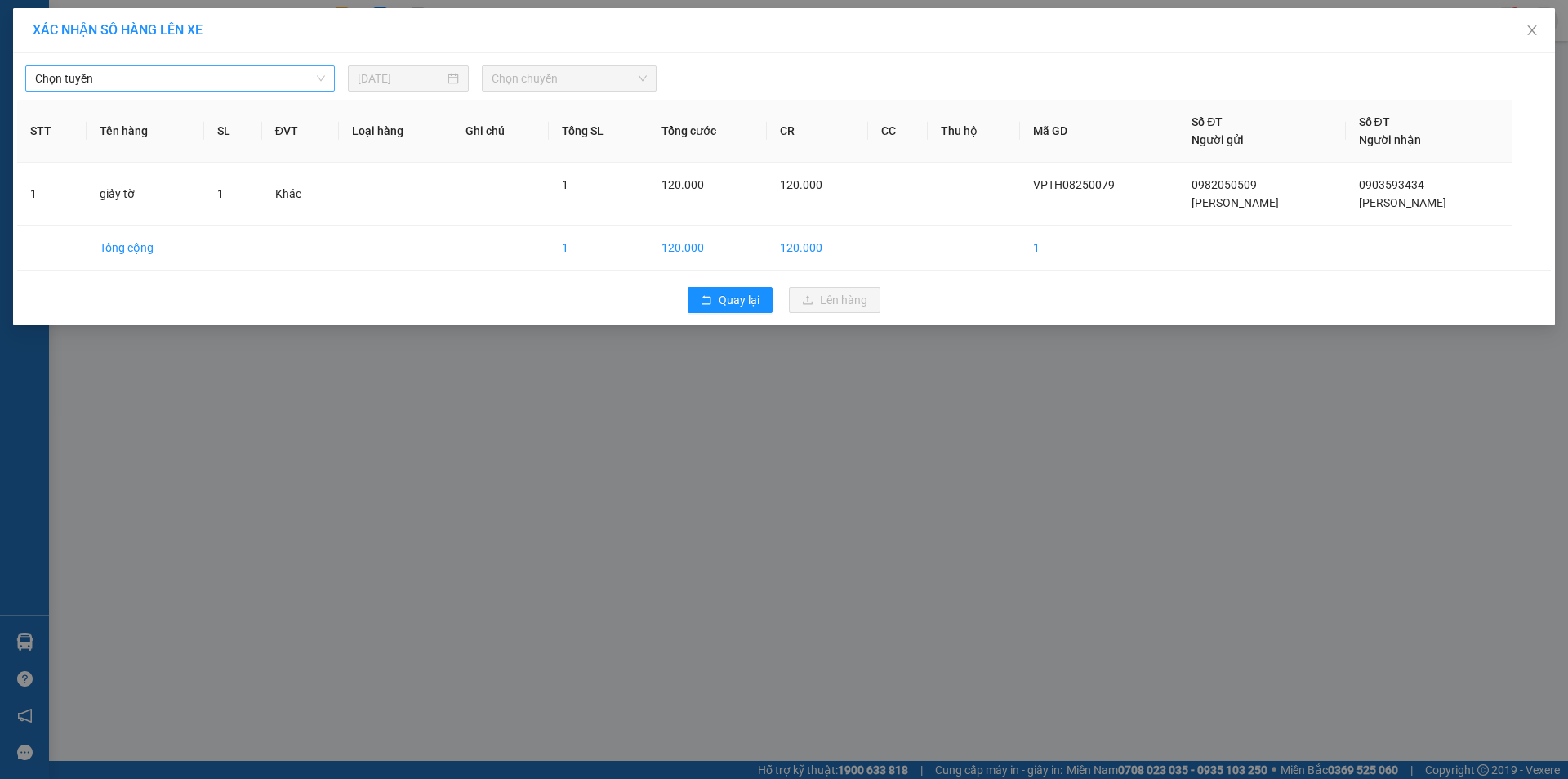
click at [212, 81] on span "Chọn tuyến" at bounding box center [180, 78] width 290 height 25
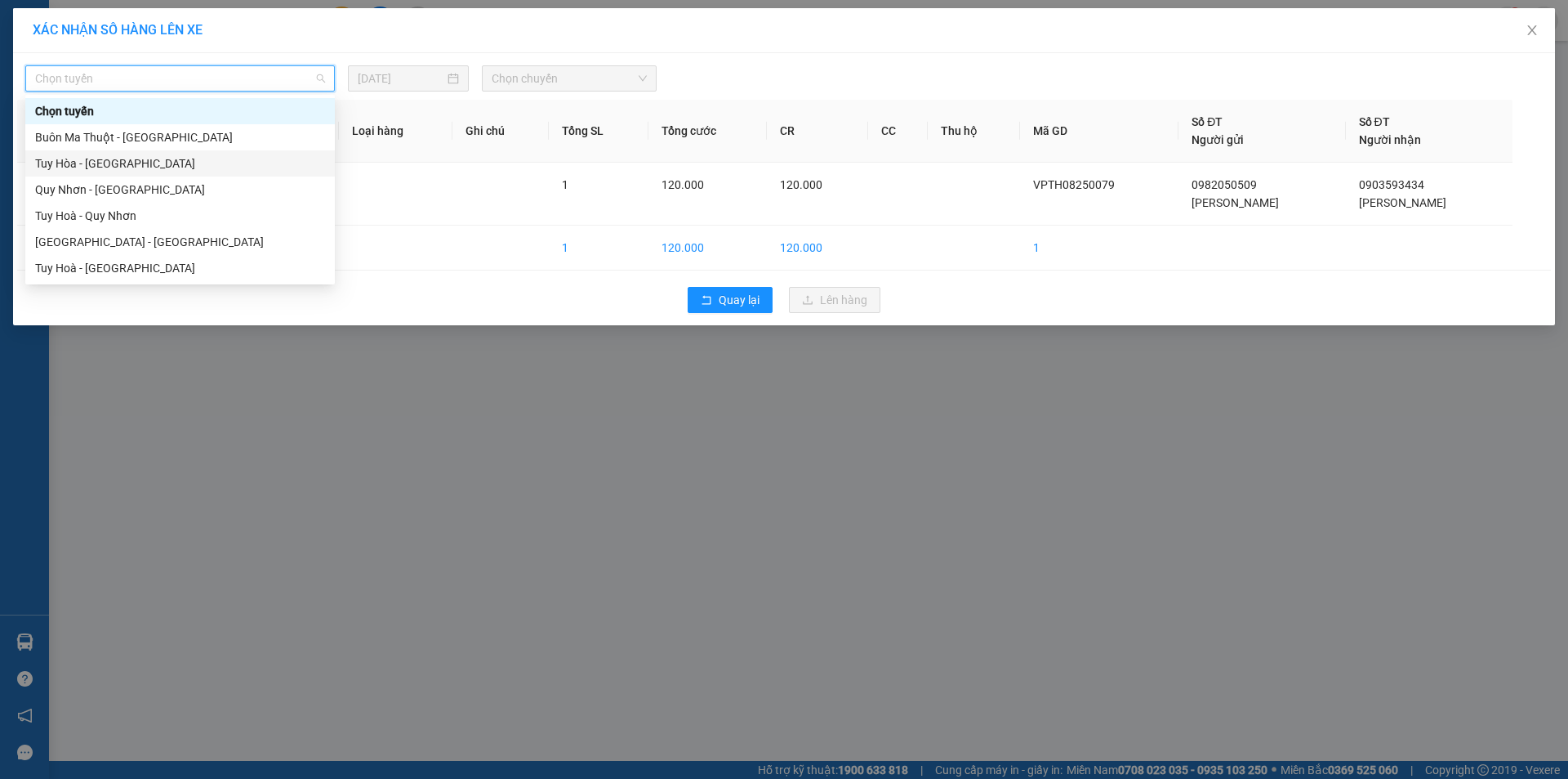
click at [194, 159] on div "Tuy Hòa - Buôn Ma Thuột" at bounding box center [180, 163] width 290 height 18
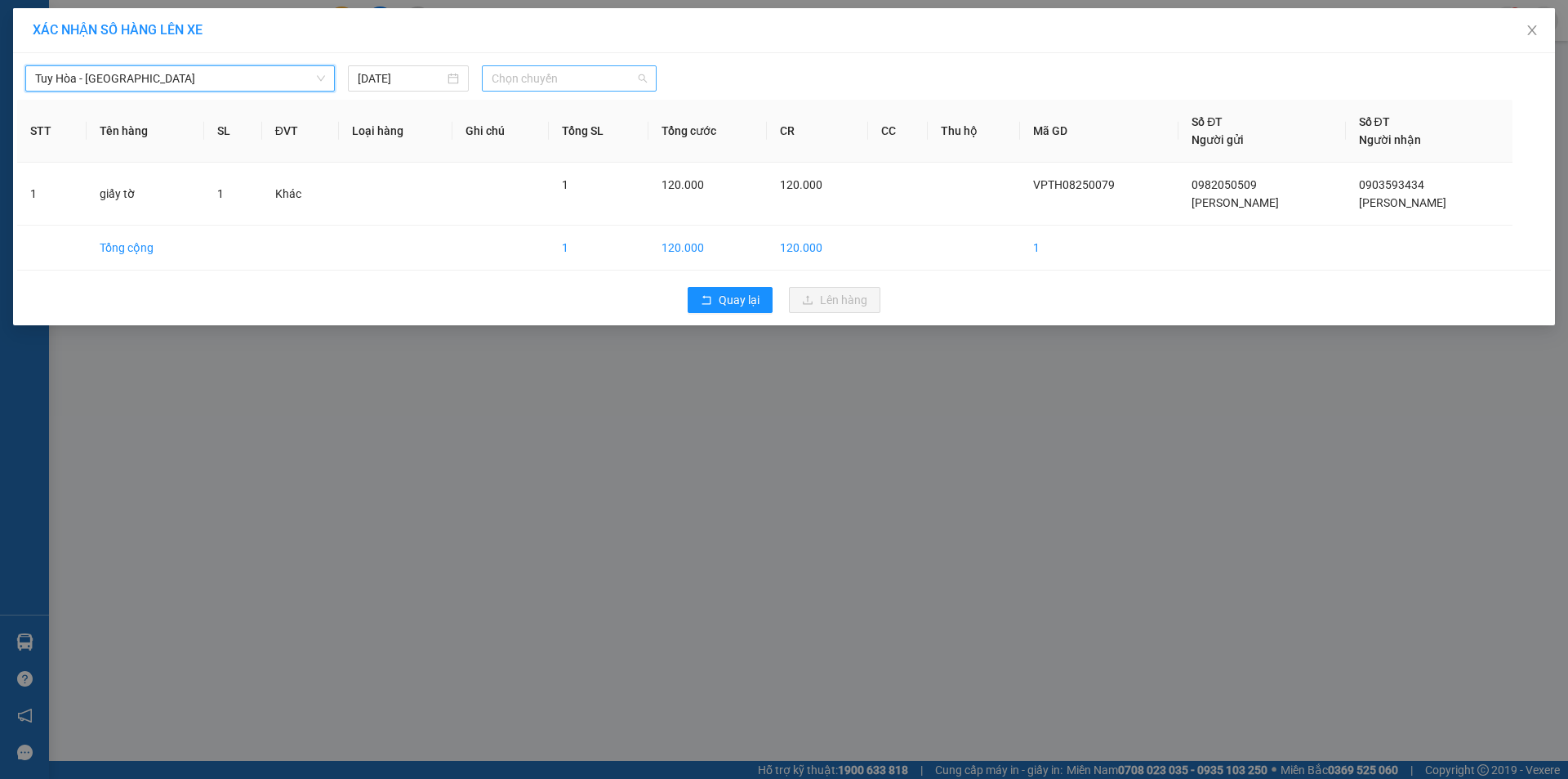
click at [601, 79] on span "Chọn chuyến" at bounding box center [570, 78] width 155 height 25
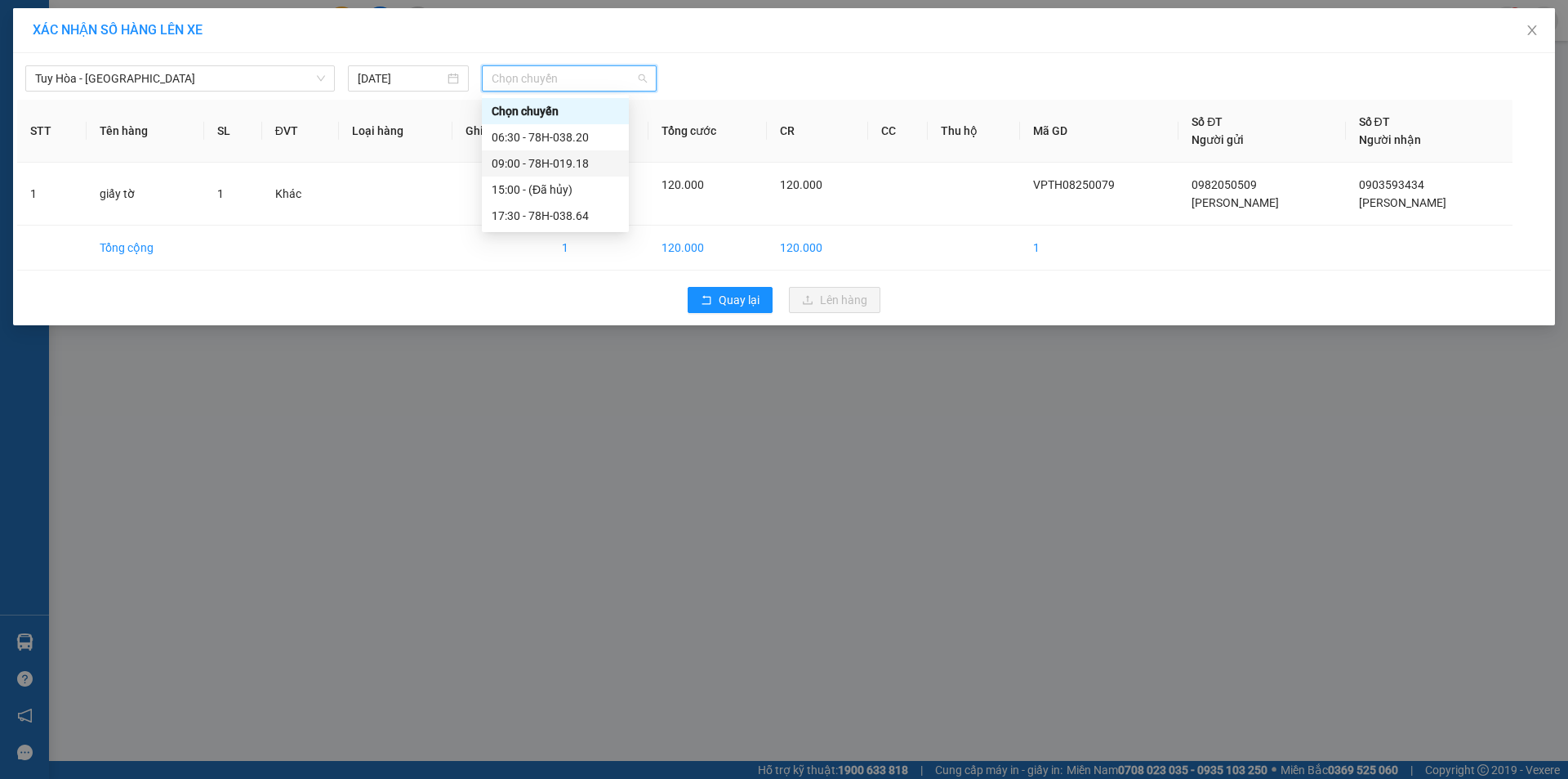
click at [563, 168] on div "09:00 - 78H-019.18" at bounding box center [556, 163] width 128 height 18
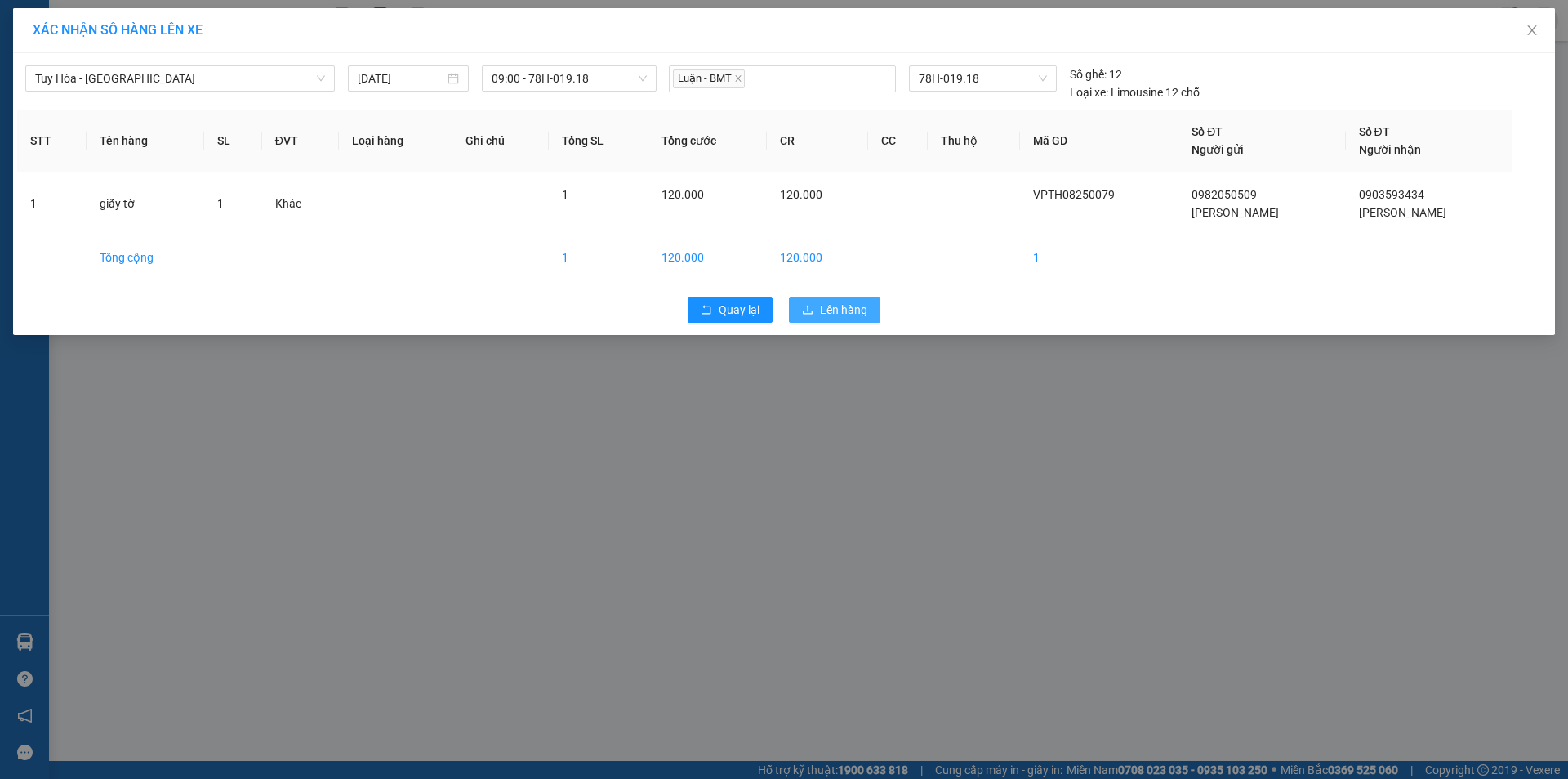
click at [855, 300] on button "Lên hàng" at bounding box center [834, 310] width 91 height 26
